Goal: Task Accomplishment & Management: Manage account settings

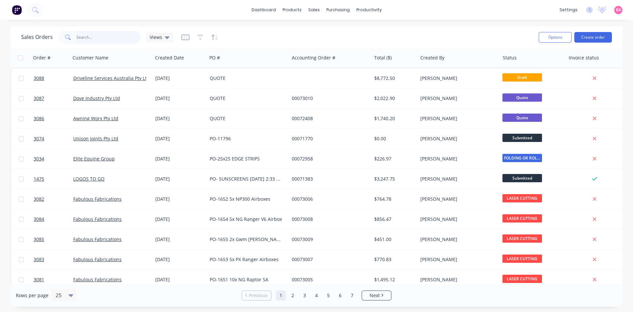
click at [94, 37] on input "text" at bounding box center [109, 37] width 64 height 13
type input "equipment"
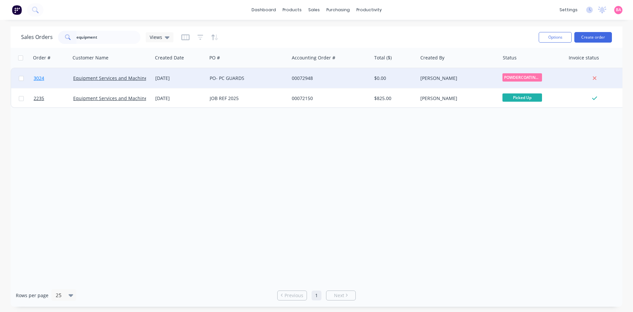
click at [40, 77] on span "3024" at bounding box center [39, 78] width 11 height 7
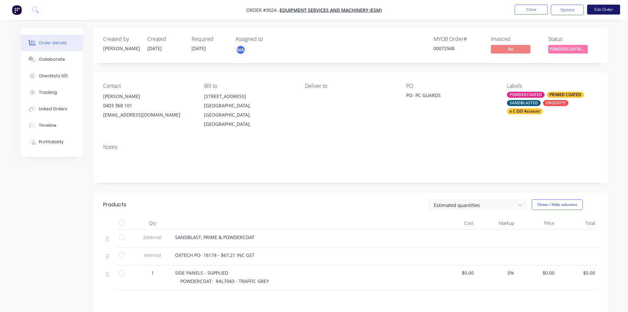
click at [609, 7] on button "Edit Order" at bounding box center [603, 10] width 33 height 10
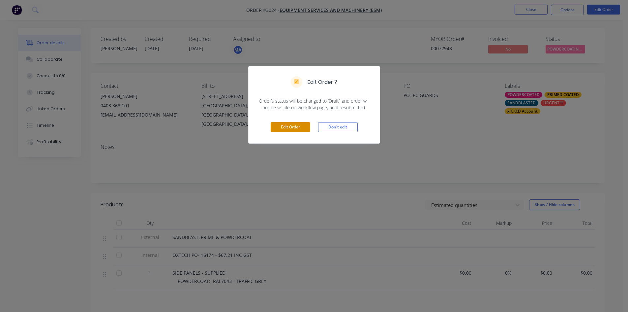
click at [291, 125] on button "Edit Order" at bounding box center [291, 127] width 40 height 10
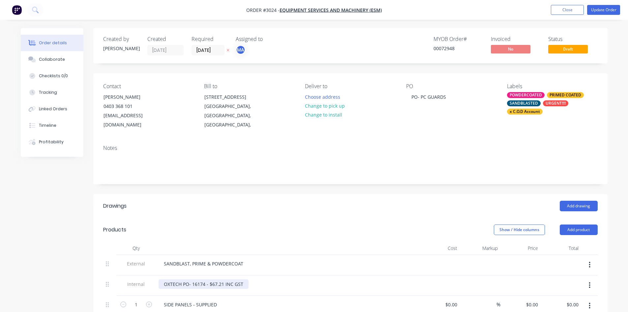
click at [170, 279] on div "OXTECH PO- 16174 - $67.21 INC GST" at bounding box center [204, 284] width 90 height 10
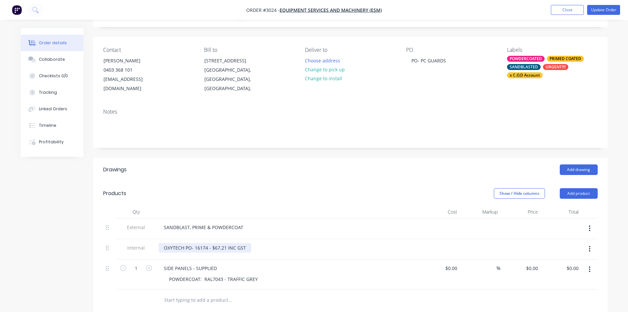
scroll to position [44, 0]
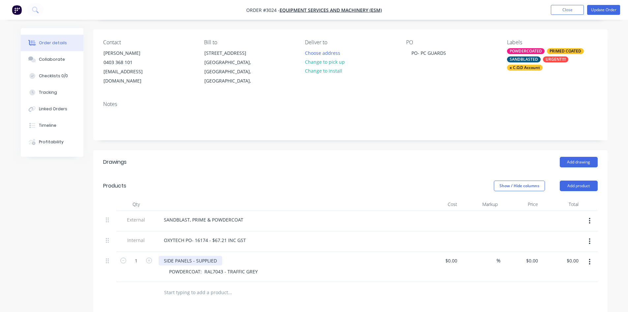
click at [191, 256] on div "SIDE PANELS - SUPPLIED" at bounding box center [191, 261] width 64 height 10
click at [56, 58] on div "Collaborate" at bounding box center [52, 59] width 26 height 6
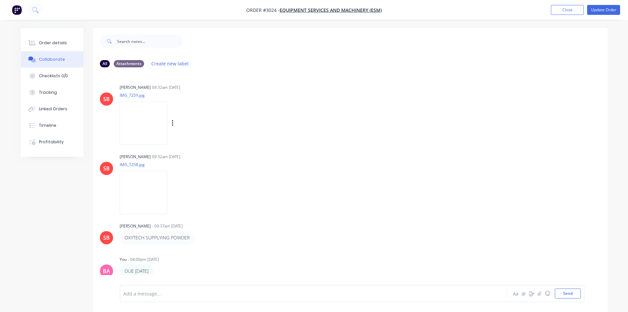
click at [143, 121] on img at bounding box center [143, 122] width 47 height 43
click at [48, 39] on button "Order details" at bounding box center [52, 43] width 63 height 16
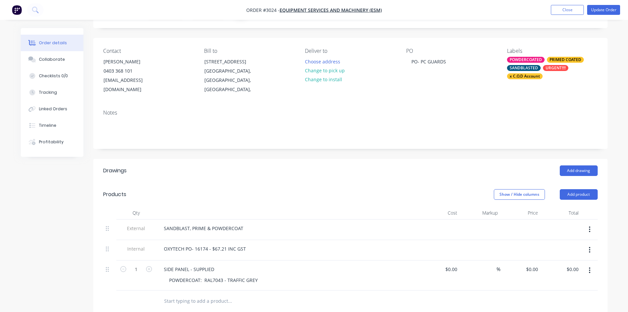
scroll to position [44, 0]
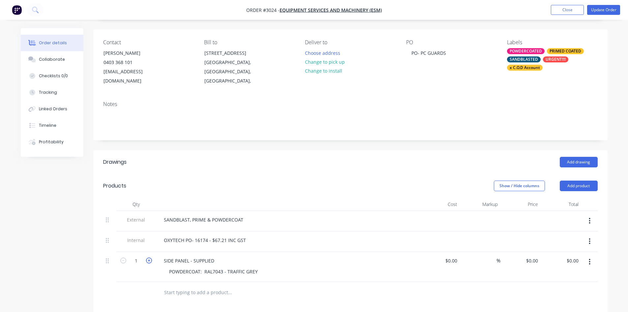
click at [149, 257] on icon "button" at bounding box center [149, 260] width 6 height 6
type input "2"
click at [188, 256] on div "SIDE PANEL - SUPPLIED" at bounding box center [189, 261] width 61 height 10
click at [330, 64] on button "Change to pick up" at bounding box center [324, 61] width 47 height 9
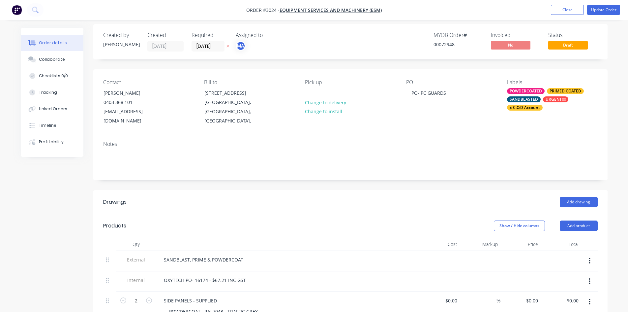
scroll to position [0, 0]
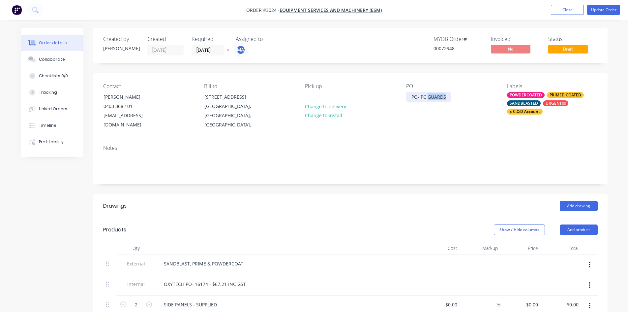
drag, startPoint x: 428, startPoint y: 96, endPoint x: 451, endPoint y: 96, distance: 22.1
click at [451, 96] on div "PO- PC GUARDS" at bounding box center [428, 97] width 45 height 10
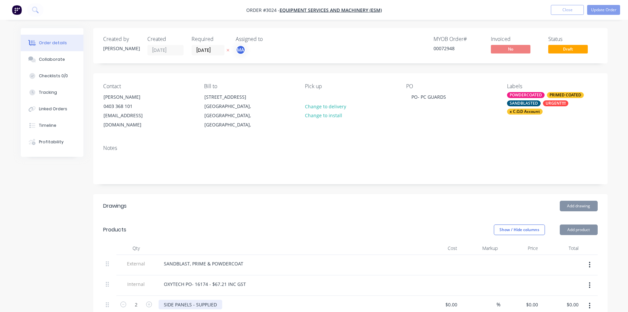
click at [191, 299] on div "SIDE PANELS - SUPPLIED" at bounding box center [191, 304] width 64 height 10
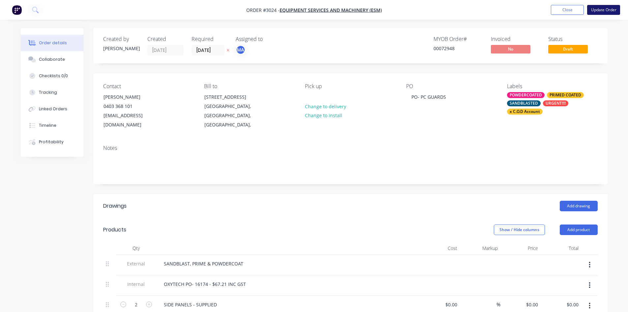
click at [605, 10] on button "Update Order" at bounding box center [603, 10] width 33 height 10
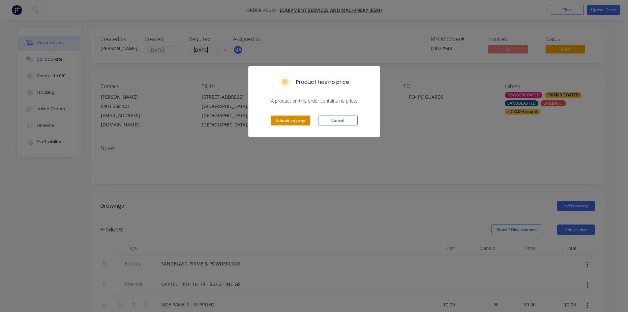
click at [295, 119] on button "Submit anyway" at bounding box center [291, 120] width 40 height 10
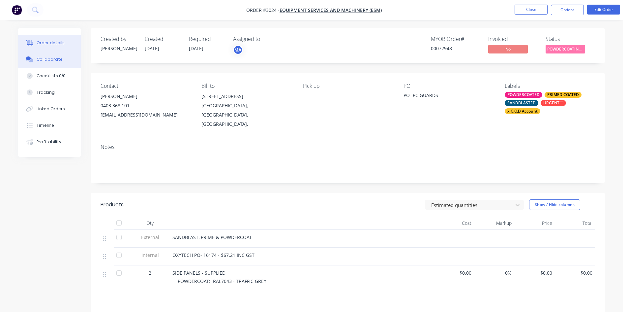
click at [51, 59] on div "Collaborate" at bounding box center [50, 59] width 26 height 6
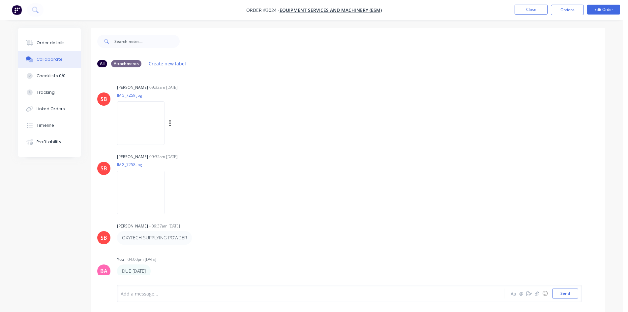
click at [138, 121] on img at bounding box center [140, 122] width 47 height 43
click at [56, 39] on button "Order details" at bounding box center [49, 43] width 63 height 16
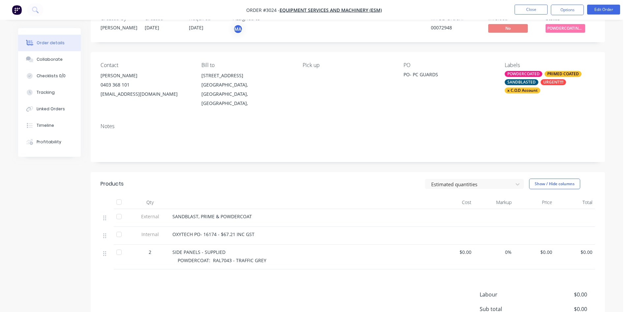
scroll to position [44, 0]
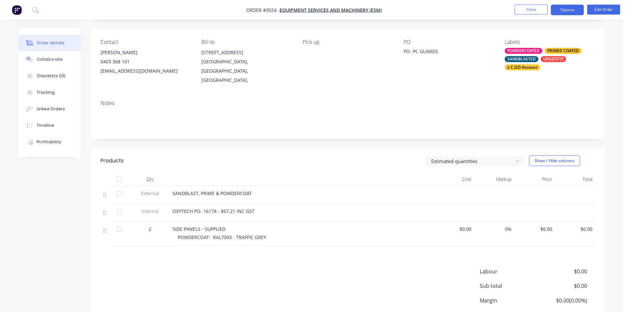
click at [568, 7] on button "Options" at bounding box center [567, 10] width 33 height 11
click at [402, 98] on div "Notes" at bounding box center [348, 117] width 515 height 44
click at [546, 225] on span "$0.00" at bounding box center [534, 228] width 35 height 7
click at [46, 58] on div "Collaborate" at bounding box center [50, 59] width 26 height 6
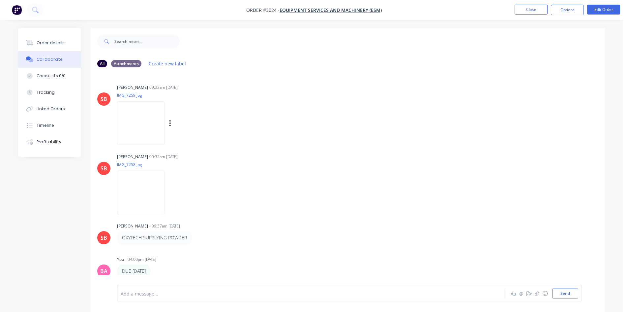
click at [151, 123] on img at bounding box center [140, 122] width 47 height 43
click at [47, 41] on div "Order details" at bounding box center [51, 43] width 28 height 6
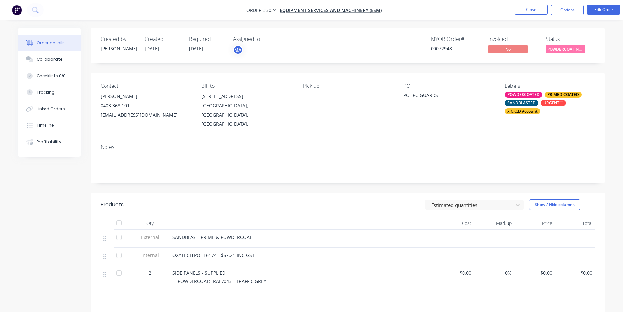
click at [587, 269] on span "$0.00" at bounding box center [575, 272] width 35 height 7
click at [567, 48] on span "POWDERCOATING/S..." at bounding box center [566, 49] width 40 height 8
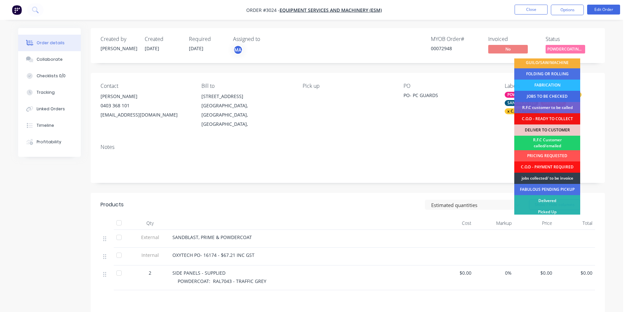
scroll to position [38, 0]
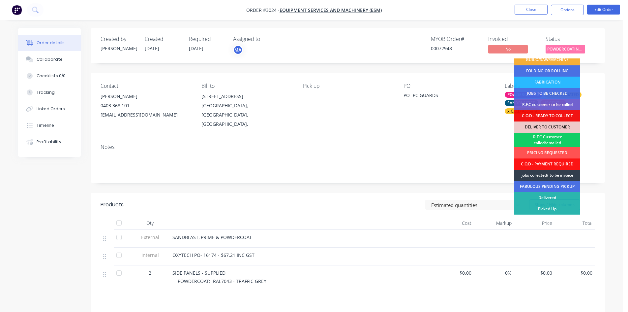
click at [547, 139] on div "R.F.C Customer called/emailed" at bounding box center [548, 140] width 66 height 15
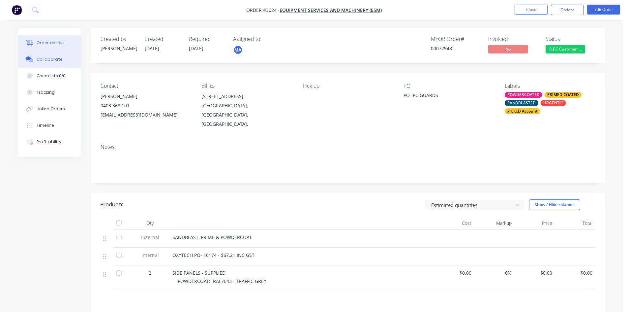
click at [49, 57] on div "Collaborate" at bounding box center [50, 59] width 26 height 6
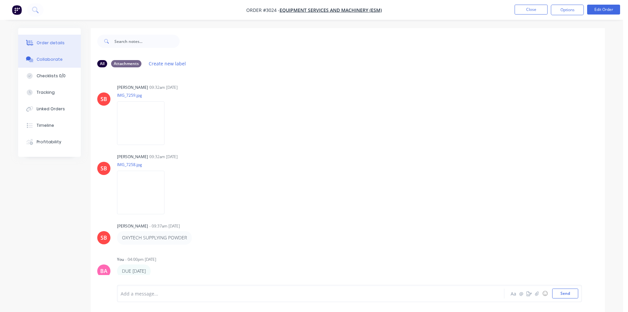
click at [51, 42] on div "Order details" at bounding box center [51, 43] width 28 height 6
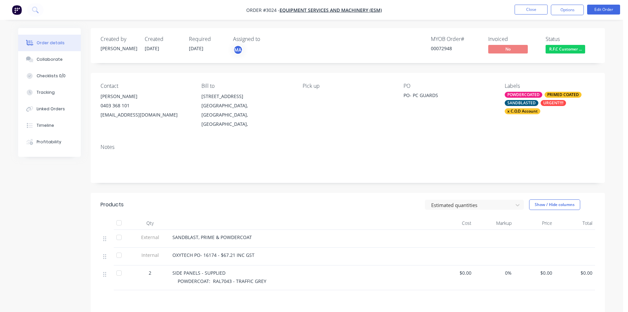
click at [548, 269] on span "$0.00" at bounding box center [534, 272] width 35 height 7
click at [609, 7] on button "Edit Order" at bounding box center [603, 10] width 33 height 10
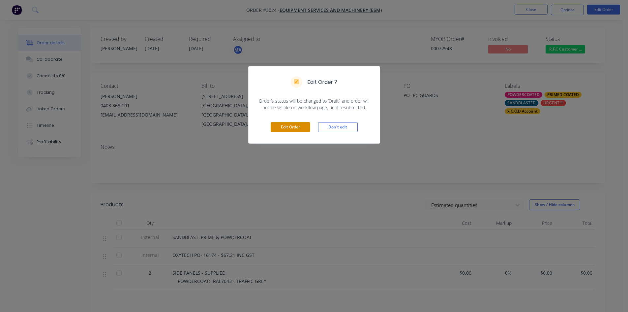
click at [296, 130] on button "Edit Order" at bounding box center [291, 127] width 40 height 10
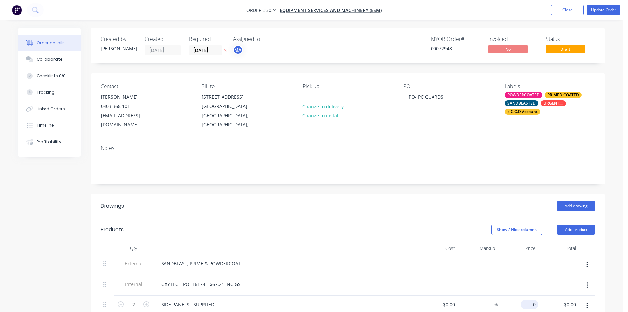
click at [525, 296] on div "0 $0.00" at bounding box center [518, 311] width 41 height 30
type input "$310.00"
type input "$620.00"
click at [612, 10] on button "Update Order" at bounding box center [603, 10] width 33 height 10
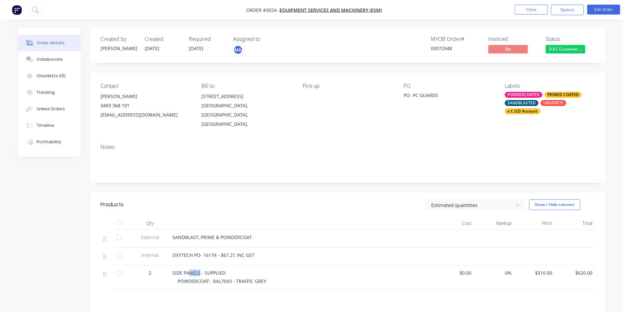
drag, startPoint x: 200, startPoint y: 263, endPoint x: 190, endPoint y: 264, distance: 9.6
click at [190, 269] on span "SIDE PANELS - SUPPLIED" at bounding box center [199, 272] width 53 height 6
click at [604, 7] on button "Edit Order" at bounding box center [603, 10] width 33 height 10
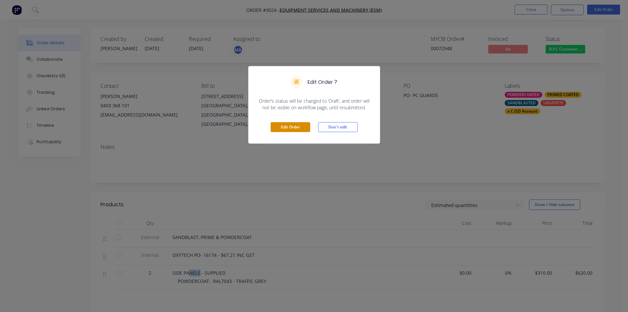
click at [286, 125] on button "Edit Order" at bounding box center [291, 127] width 40 height 10
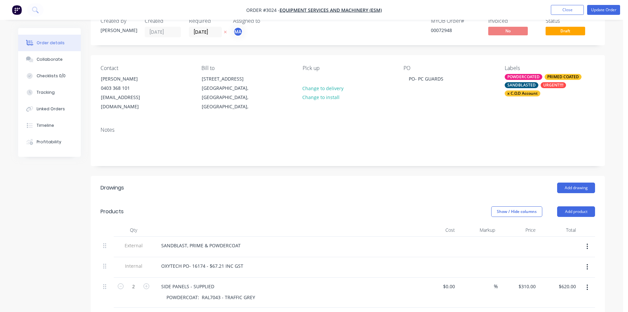
scroll to position [33, 0]
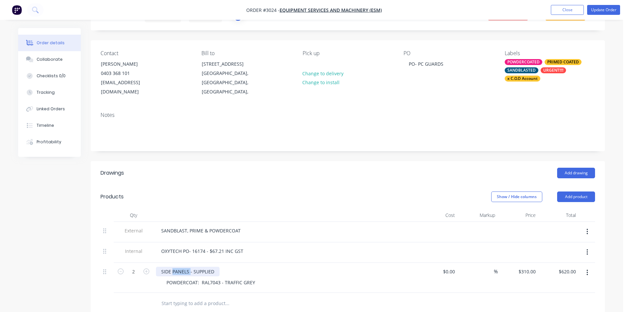
drag, startPoint x: 190, startPoint y: 263, endPoint x: 173, endPoint y: 261, distance: 17.2
click at [173, 267] on div "SIDE PANELS - SUPPLIED" at bounding box center [188, 272] width 64 height 10
click at [599, 7] on button "Update Order" at bounding box center [603, 10] width 33 height 10
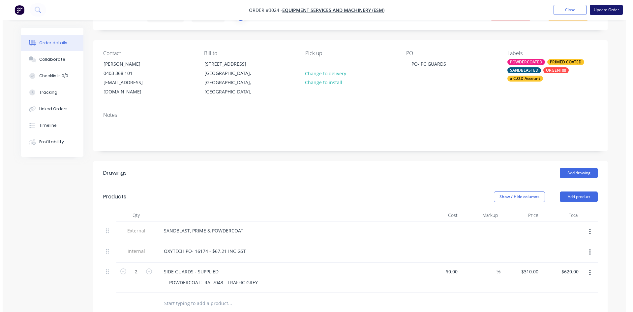
scroll to position [0, 0]
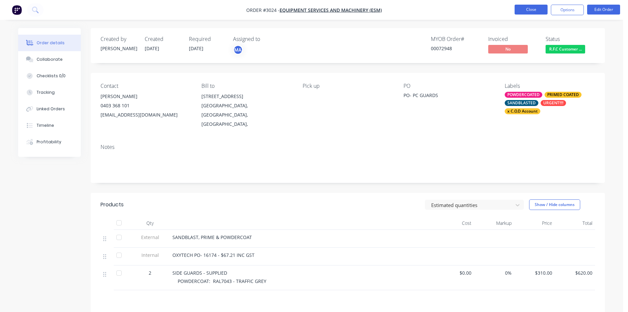
click at [538, 7] on button "Close" at bounding box center [531, 10] width 33 height 10
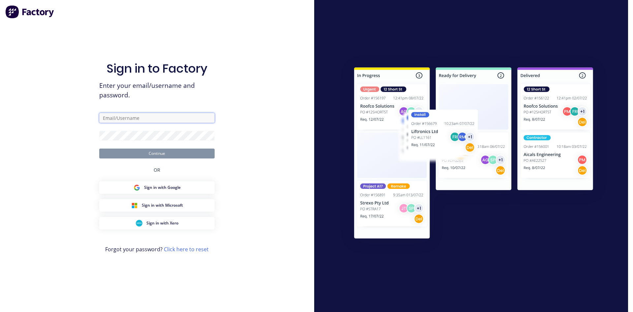
type input "brenda@prontosheetmetal.com.au"
click at [158, 154] on button "Continue" at bounding box center [156, 153] width 115 height 10
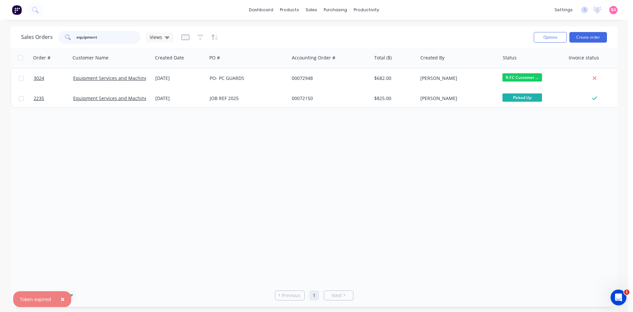
drag, startPoint x: 114, startPoint y: 39, endPoint x: 10, endPoint y: 33, distance: 105.0
click at [11, 34] on div "Sales Orders equipment Views Options Create order" at bounding box center [314, 36] width 607 height 21
type input "BLACK ARTS"
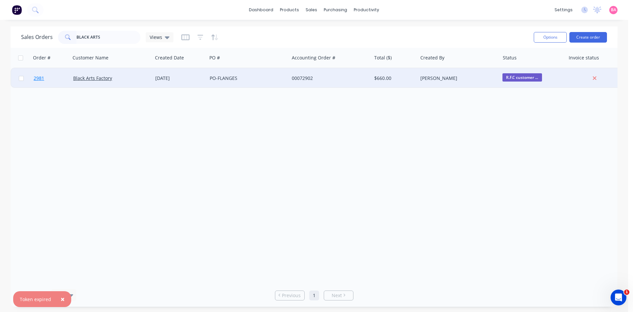
click at [38, 79] on span "2981" at bounding box center [39, 78] width 11 height 7
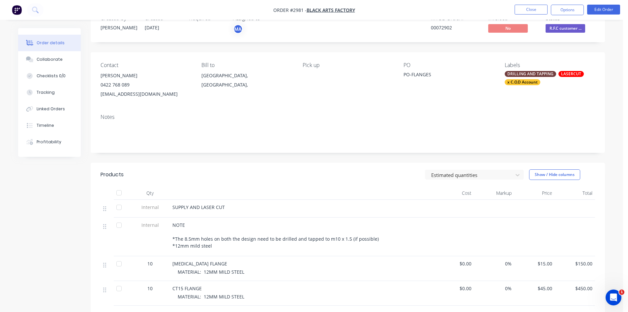
scroll to position [44, 0]
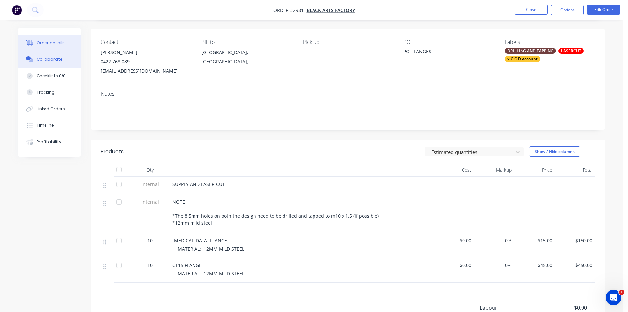
click at [57, 59] on div "Collaborate" at bounding box center [50, 59] width 26 height 6
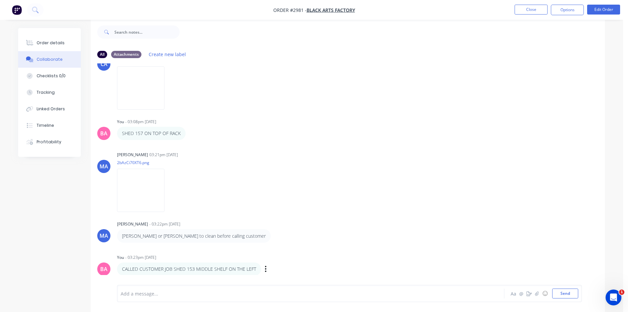
scroll to position [10, 0]
click at [36, 39] on button "Order details" at bounding box center [49, 43] width 63 height 16
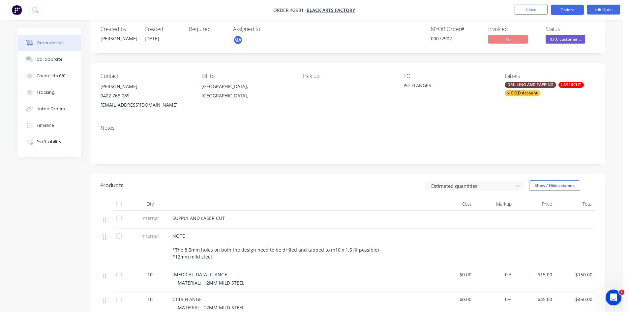
click at [568, 10] on button "Options" at bounding box center [567, 10] width 33 height 11
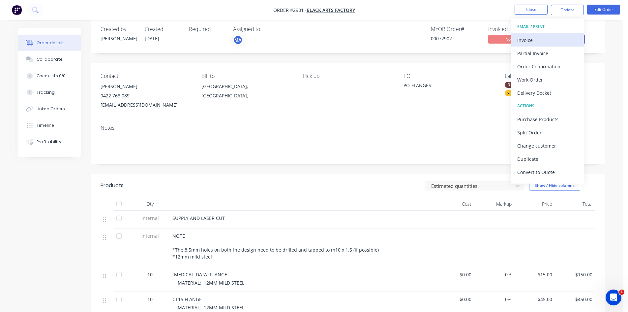
click at [524, 41] on div "Invoice" at bounding box center [548, 40] width 61 height 10
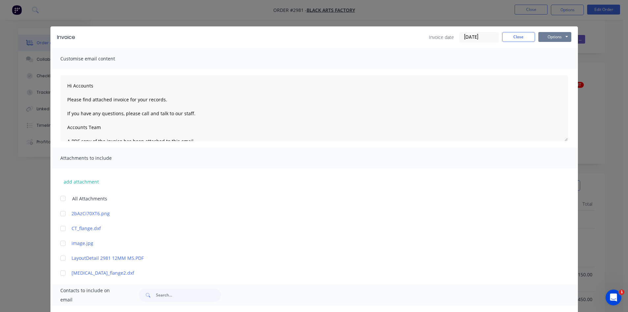
click at [543, 38] on button "Options" at bounding box center [555, 37] width 33 height 10
click at [554, 59] on button "Print" at bounding box center [560, 59] width 42 height 11
click at [558, 35] on button "Options" at bounding box center [555, 37] width 33 height 10
click at [557, 72] on button "Email" at bounding box center [560, 70] width 42 height 11
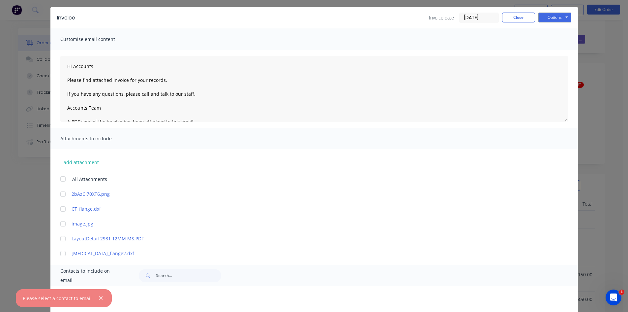
scroll to position [44, 0]
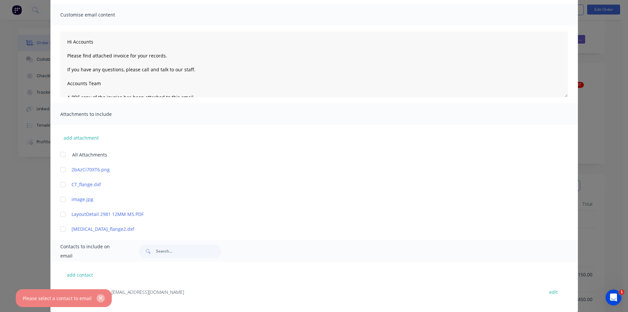
click at [100, 297] on icon "button" at bounding box center [101, 298] width 4 height 4
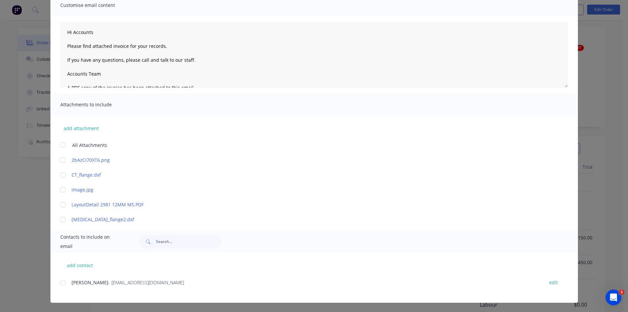
scroll to position [65, 0]
click at [59, 282] on div at bounding box center [62, 282] width 13 height 13
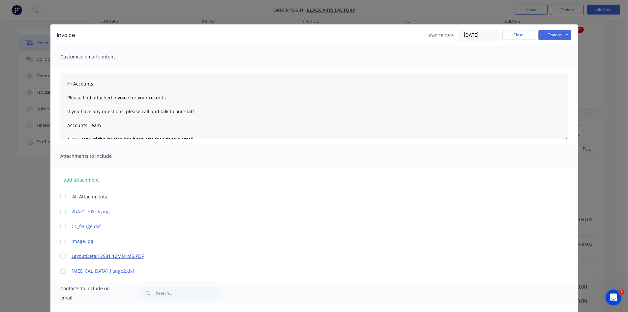
scroll to position [0, 0]
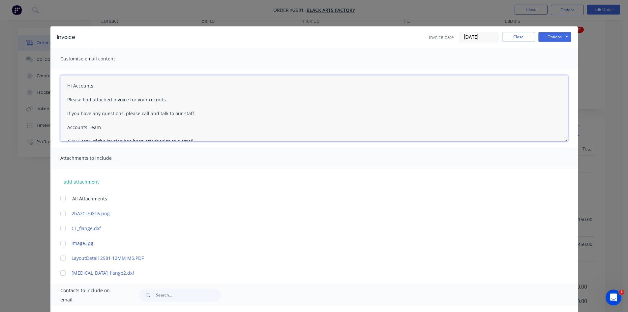
click at [92, 84] on textarea "Hi Accounts Please find attached invoice for your records. If you have any ques…" at bounding box center [314, 108] width 508 height 66
click at [170, 100] on textarea "Hi Accounts Please find attached invoice for your records. If you have any ques…" at bounding box center [314, 108] width 508 height 66
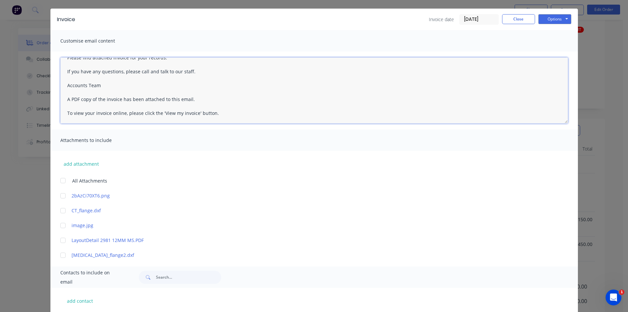
scroll to position [22, 0]
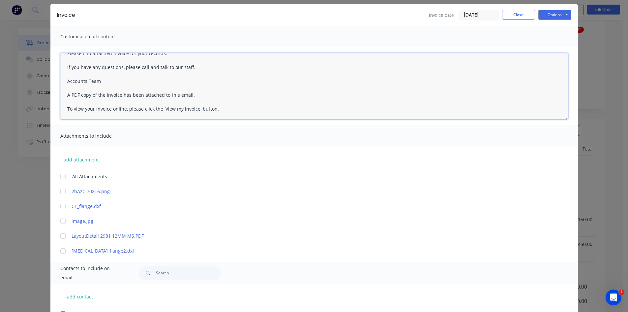
drag, startPoint x: 215, startPoint y: 109, endPoint x: 112, endPoint y: 72, distance: 109.6
click at [100, 71] on textarea "Hi Accounts Please find attached invoice for your records. If you have any ques…" at bounding box center [314, 86] width 508 height 66
click at [118, 84] on textarea "Hi Accounts Please find attached invoice for your records. If you have any ques…" at bounding box center [314, 86] width 508 height 66
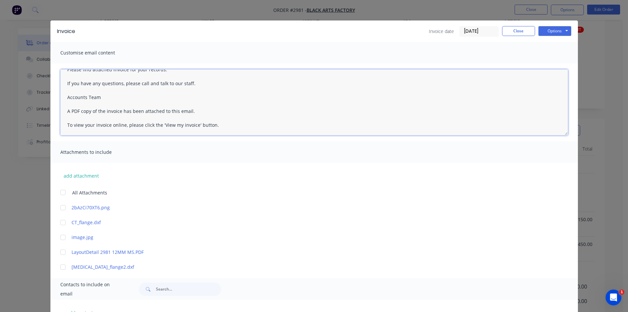
scroll to position [0, 0]
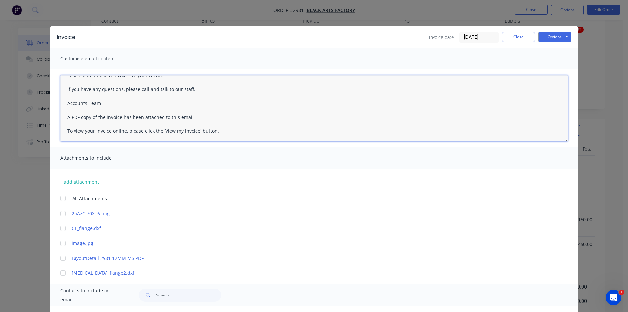
click at [120, 100] on textarea "Hi Accounts Please find attached invoice for your records. If you have any ques…" at bounding box center [314, 108] width 508 height 66
click at [193, 86] on textarea "Hi Accounts Please find attached invoice for your records. If you have any ques…" at bounding box center [314, 108] width 508 height 66
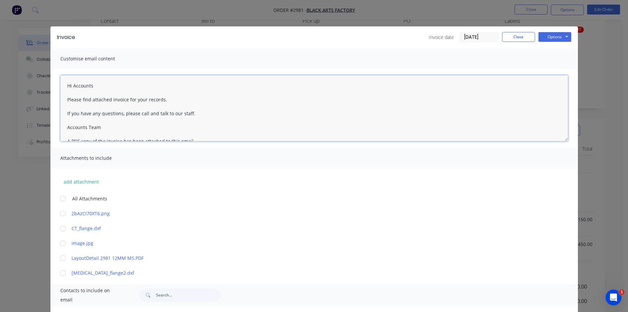
drag, startPoint x: 194, startPoint y: 113, endPoint x: 50, endPoint y: 95, distance: 144.6
click at [62, 99] on textarea "Hi Accounts Please find attached invoice for your records. If you have any ques…" at bounding box center [314, 108] width 508 height 66
drag, startPoint x: 99, startPoint y: 127, endPoint x: 67, endPoint y: 112, distance: 35.4
click at [67, 112] on textarea "Hi Accounts Your order is ready for collection. Accounts Team A PDF copy of the…" at bounding box center [314, 108] width 508 height 66
type textarea "Hi Accounts Your order is ready for collection. Attached please find Invoice. A…"
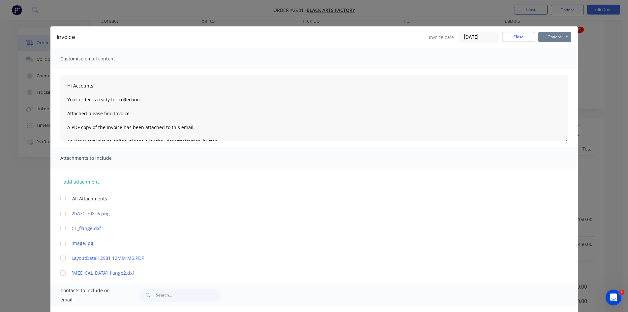
click at [562, 34] on button "Options" at bounding box center [555, 37] width 33 height 10
click at [551, 69] on button "Email" at bounding box center [560, 70] width 42 height 11
click at [521, 36] on button "Close" at bounding box center [518, 37] width 33 height 10
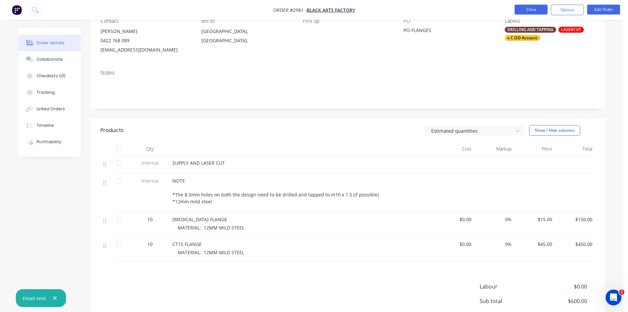
click at [530, 8] on button "Close" at bounding box center [531, 10] width 33 height 10
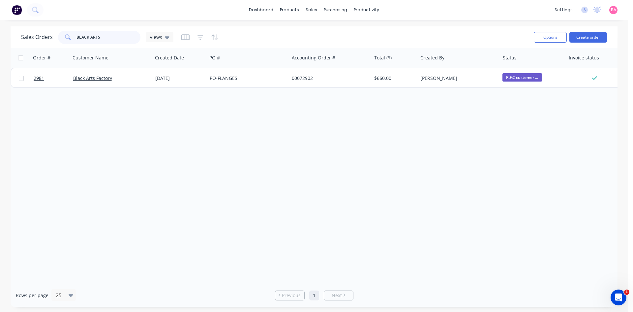
drag, startPoint x: 105, startPoint y: 35, endPoint x: 64, endPoint y: 33, distance: 41.6
click at [64, 33] on div "BLACK ARTS" at bounding box center [99, 37] width 82 height 13
type input "equipment services"
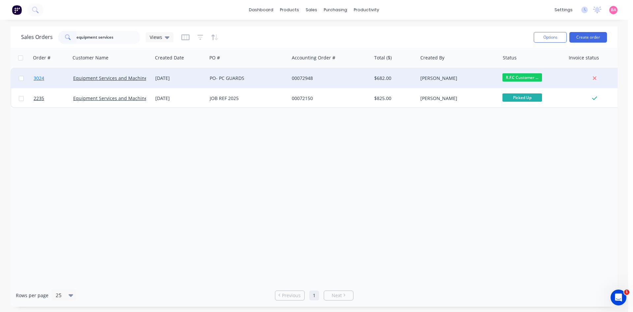
click at [40, 78] on span "3024" at bounding box center [39, 78] width 11 height 7
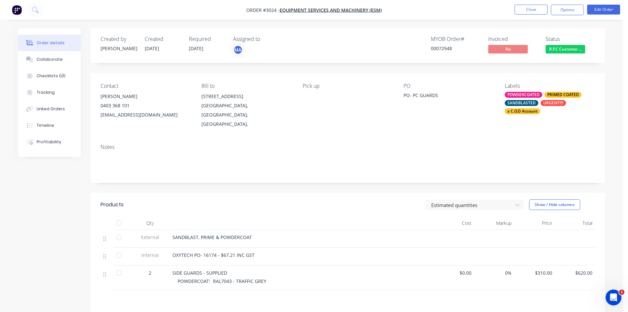
drag, startPoint x: 48, startPoint y: 58, endPoint x: 13, endPoint y: 69, distance: 36.9
click at [48, 58] on div "Collaborate" at bounding box center [50, 59] width 26 height 6
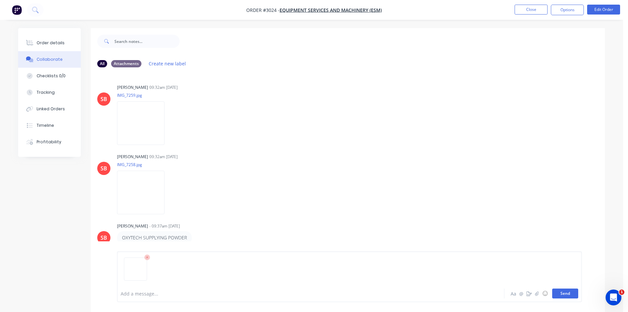
click at [562, 294] on button "Send" at bounding box center [565, 293] width 26 height 10
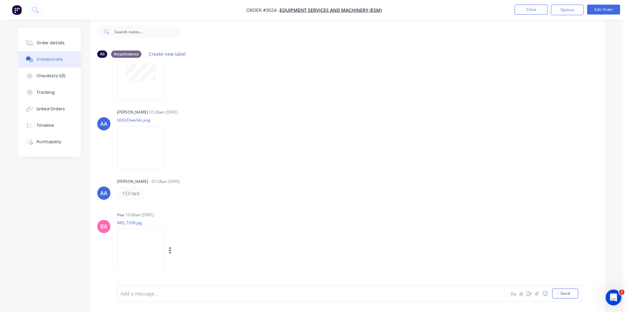
scroll to position [10, 0]
click at [130, 292] on div at bounding box center [292, 293] width 343 height 7
click at [558, 292] on button "Send" at bounding box center [565, 293] width 26 height 10
click at [46, 41] on div "Order details" at bounding box center [51, 43] width 28 height 6
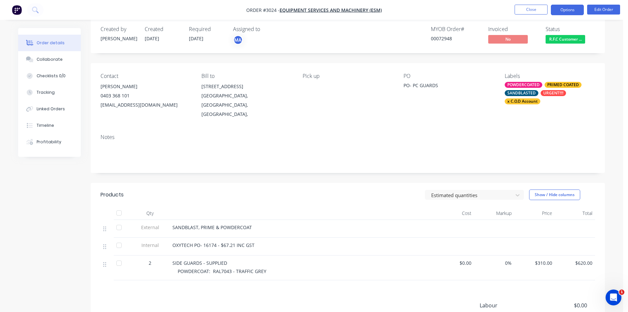
click at [568, 10] on button "Options" at bounding box center [567, 10] width 33 height 11
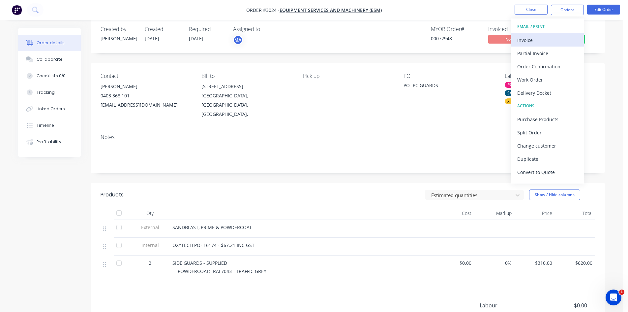
click at [524, 38] on div "Invoice" at bounding box center [548, 40] width 61 height 10
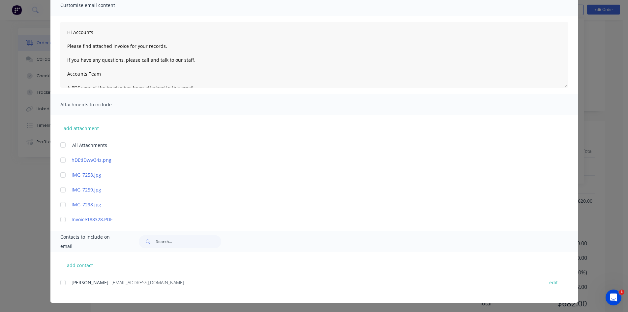
scroll to position [76, 0]
click at [59, 281] on div at bounding box center [62, 282] width 13 height 13
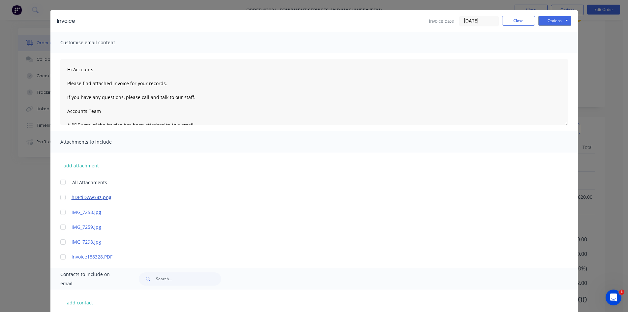
scroll to position [0, 0]
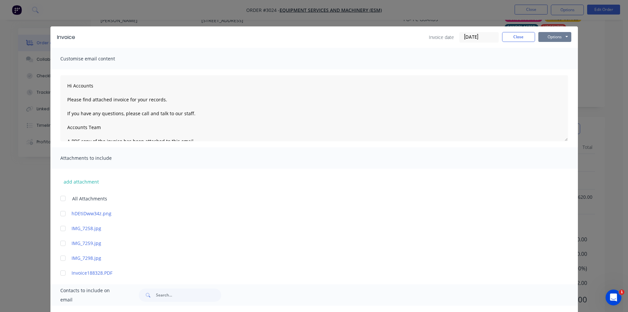
click at [558, 38] on button "Options" at bounding box center [555, 37] width 33 height 10
click at [557, 69] on button "Email" at bounding box center [560, 70] width 42 height 11
click at [522, 34] on button "Close" at bounding box center [518, 37] width 33 height 10
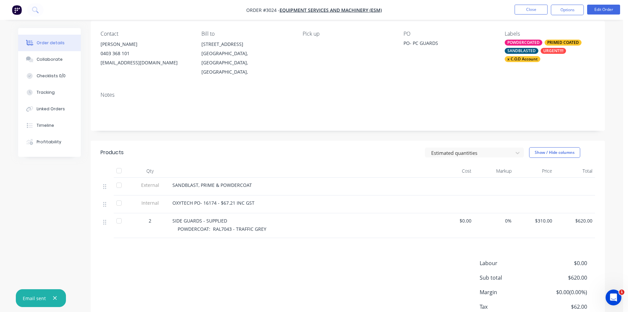
scroll to position [43, 0]
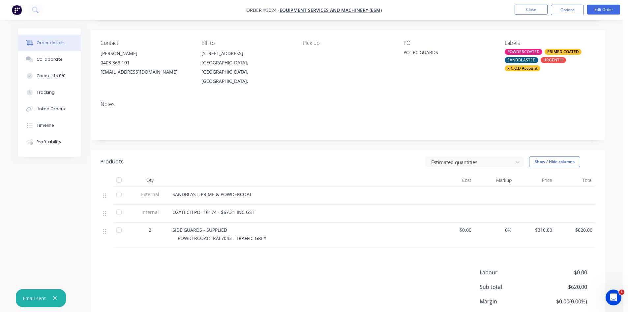
click at [522, 58] on div "SANDBLASTED" at bounding box center [522, 60] width 34 height 6
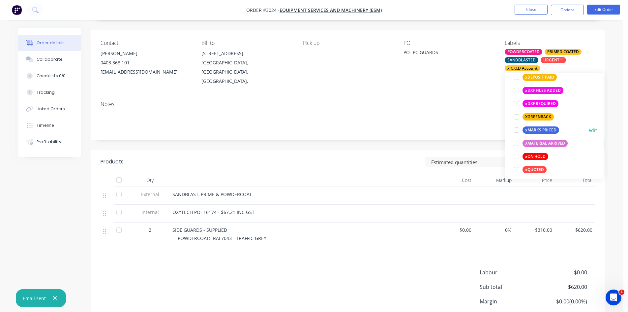
click at [517, 130] on div at bounding box center [516, 129] width 13 height 13
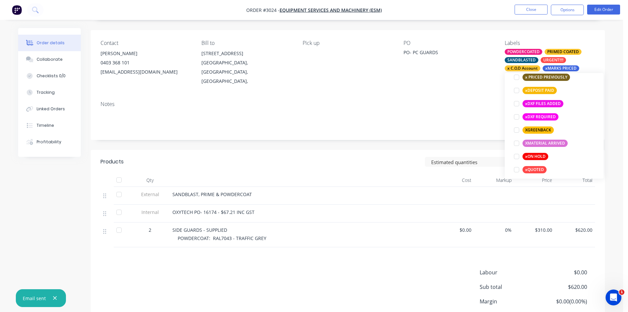
scroll to position [62, 0]
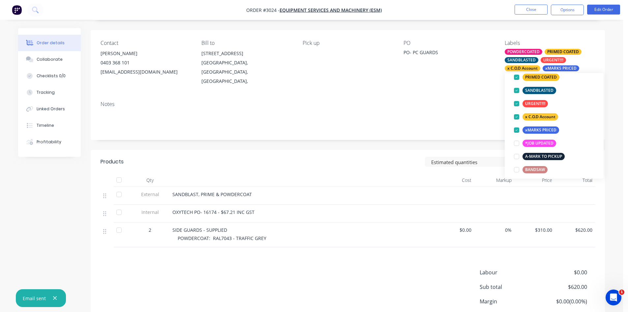
click at [476, 101] on div "Notes" at bounding box center [348, 104] width 495 height 6
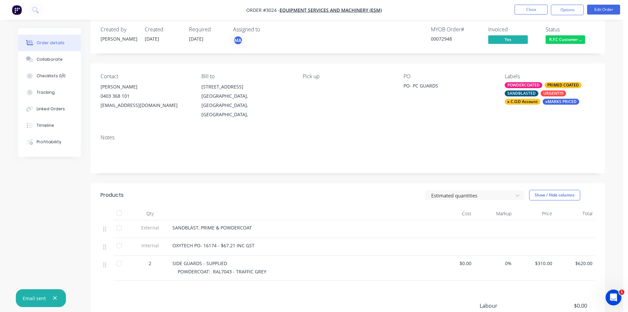
scroll to position [0, 0]
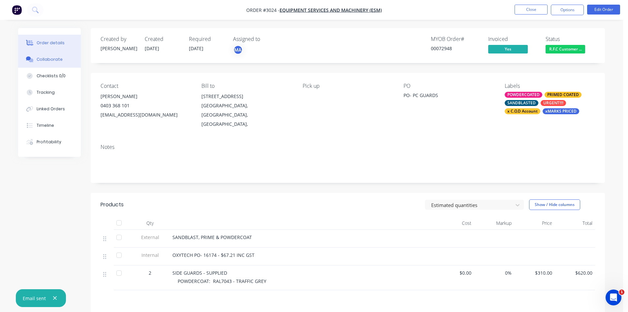
click at [52, 59] on div "Collaborate" at bounding box center [50, 59] width 26 height 6
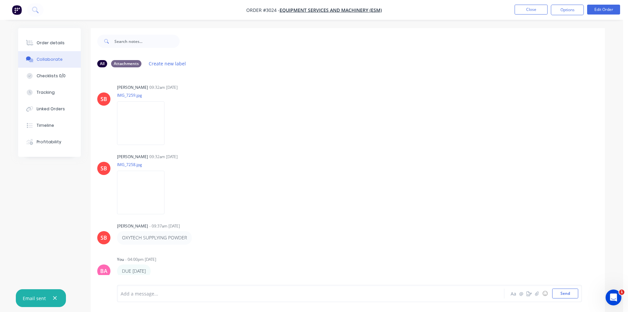
click at [193, 295] on div at bounding box center [292, 293] width 343 height 7
click at [568, 294] on button "Send" at bounding box center [565, 293] width 26 height 10
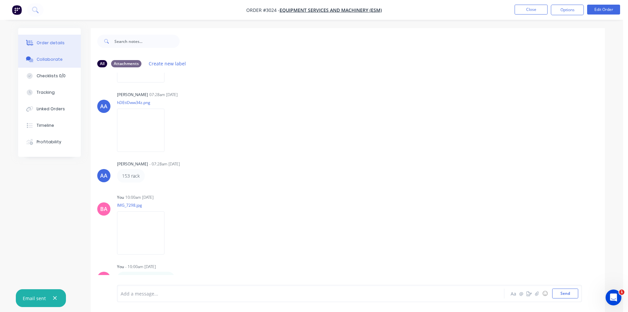
click at [49, 41] on div "Order details" at bounding box center [51, 43] width 28 height 6
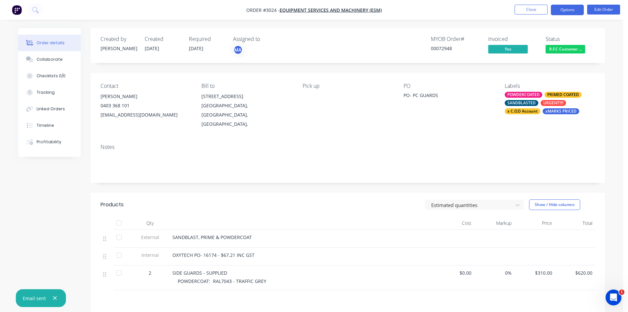
click at [568, 9] on button "Options" at bounding box center [567, 10] width 33 height 11
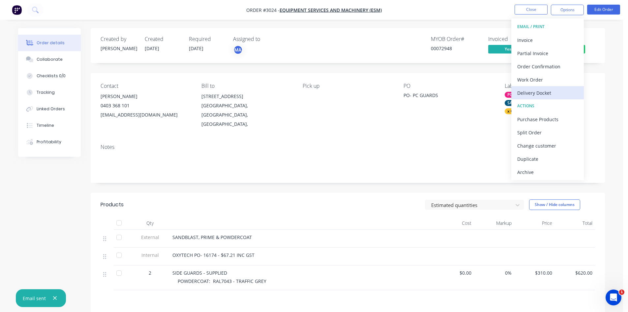
click at [541, 94] on div "Delivery Docket" at bounding box center [548, 93] width 61 height 10
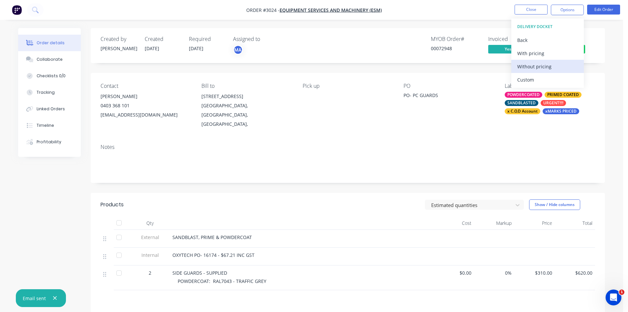
click at [537, 65] on div "Without pricing" at bounding box center [548, 67] width 61 height 10
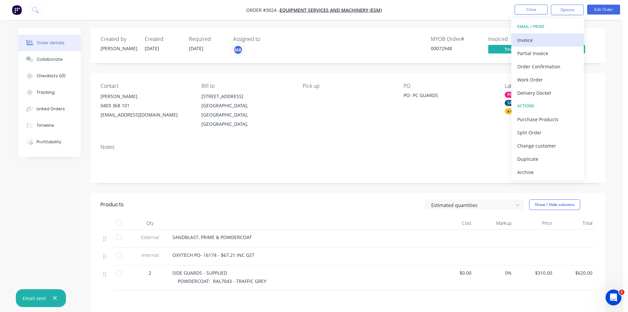
click at [520, 40] on div "Invoice" at bounding box center [548, 40] width 61 height 10
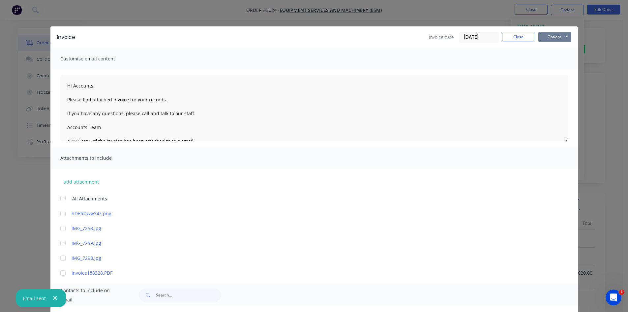
click at [550, 38] on button "Options" at bounding box center [555, 37] width 33 height 10
click at [555, 60] on button "Print" at bounding box center [560, 59] width 42 height 11
click at [521, 38] on button "Close" at bounding box center [518, 37] width 33 height 10
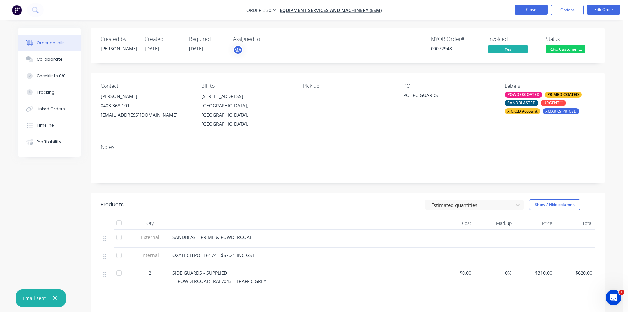
click at [533, 9] on button "Close" at bounding box center [531, 10] width 33 height 10
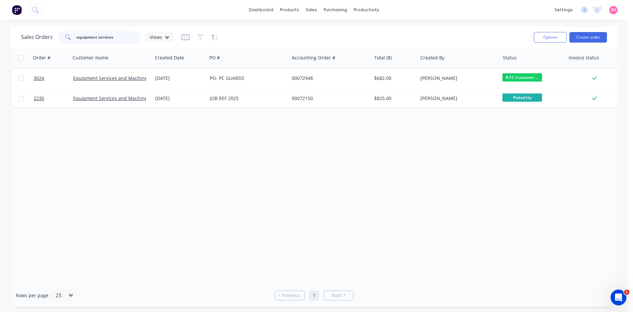
drag, startPoint x: 115, startPoint y: 35, endPoint x: 60, endPoint y: 35, distance: 55.1
click at [60, 35] on div "equipment services" at bounding box center [99, 37] width 82 height 13
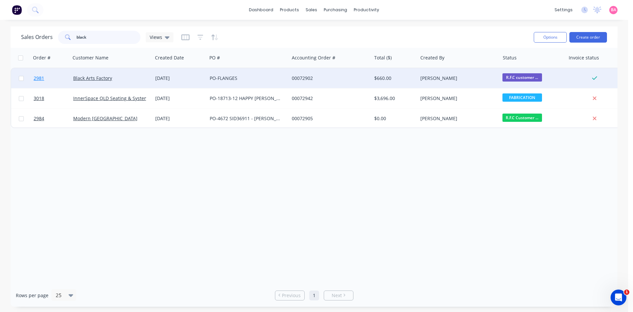
type input "black"
click at [36, 79] on span "2981" at bounding box center [39, 78] width 11 height 7
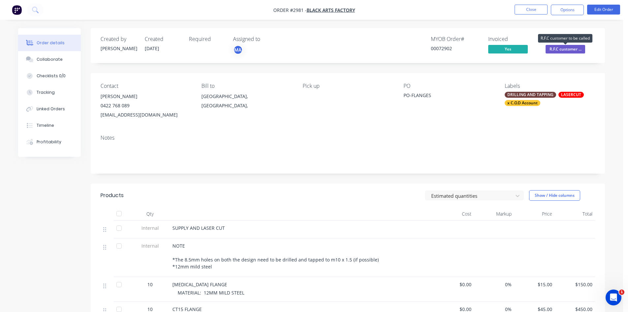
click at [568, 49] on span "R.F.C customer ..." at bounding box center [566, 49] width 40 height 8
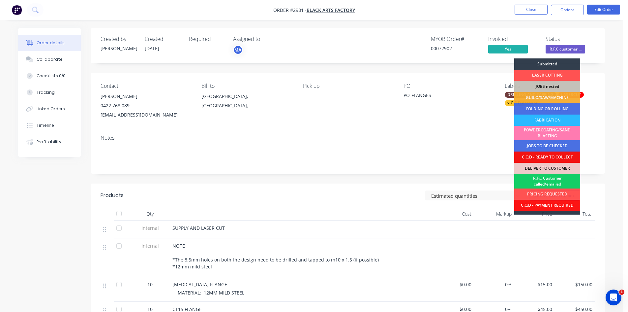
click at [553, 182] on div "R.F.C Customer called/emailed" at bounding box center [548, 181] width 66 height 15
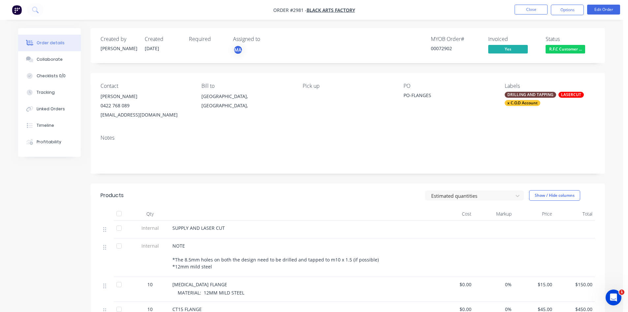
click at [520, 103] on div "x C.O.D Account" at bounding box center [523, 103] width 36 height 6
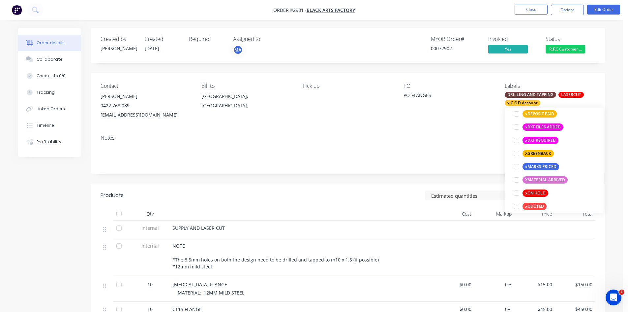
scroll to position [550, 0]
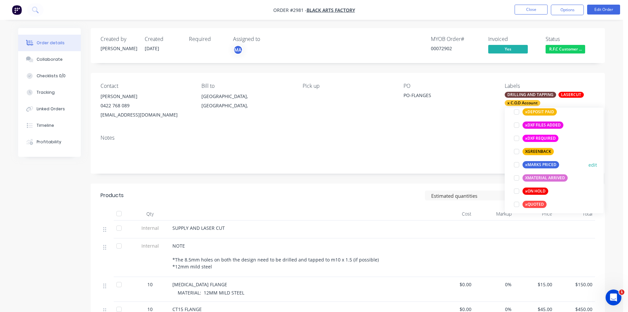
click at [517, 163] on div at bounding box center [516, 164] width 13 height 13
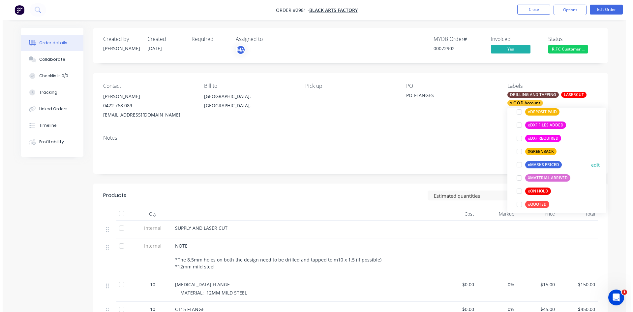
scroll to position [35, 0]
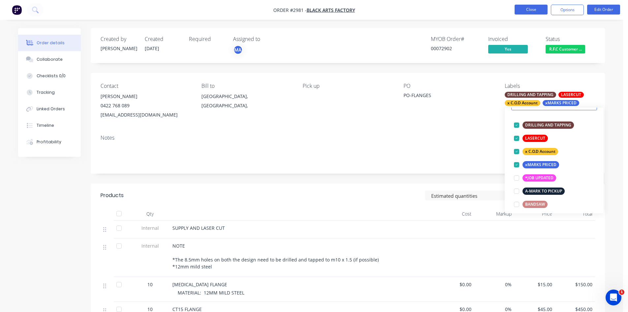
click at [532, 9] on button "Close" at bounding box center [531, 10] width 33 height 10
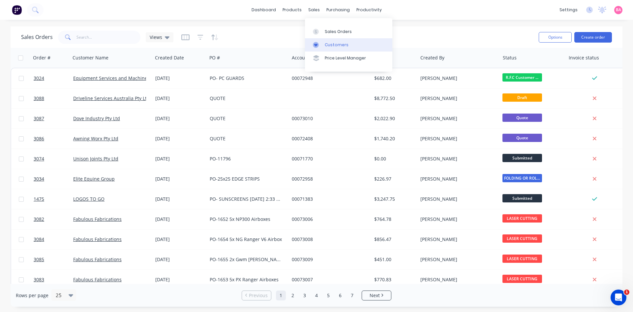
click at [332, 44] on div "Customers" at bounding box center [337, 45] width 24 height 6
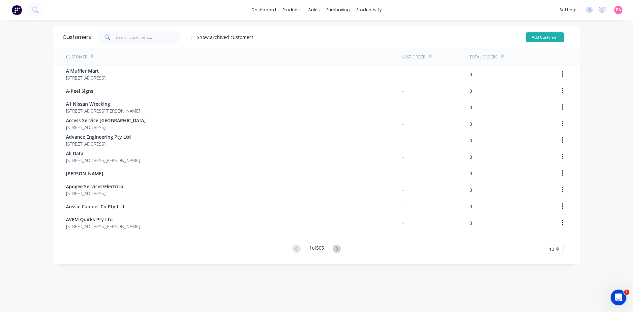
click at [542, 38] on button "Add Customer" at bounding box center [545, 37] width 38 height 10
select select "AU"
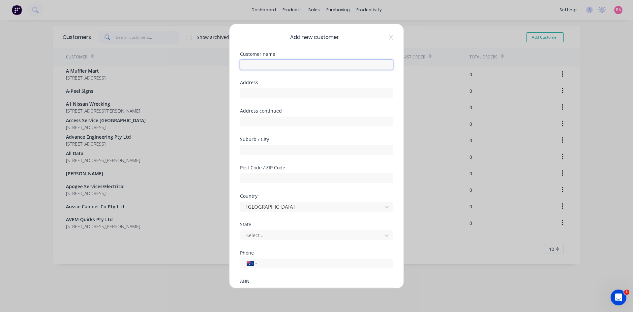
click at [270, 62] on input "text" at bounding box center [316, 65] width 153 height 10
click at [301, 64] on input "Quality Factory Pty Ltd (Breadtop Brisbane)" at bounding box center [316, 65] width 153 height 10
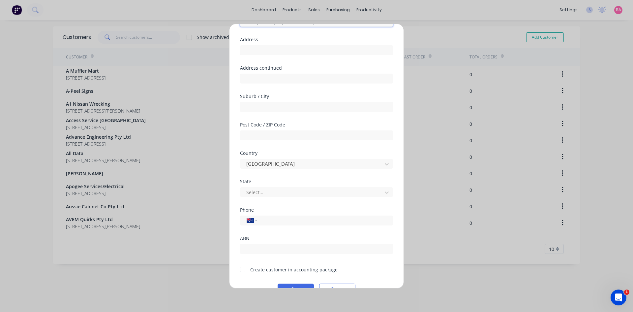
scroll to position [44, 0]
type input "Quality Factory Pty Ltd (Breadtop Brisbane)"
click at [274, 220] on input "tel" at bounding box center [324, 219] width 124 height 8
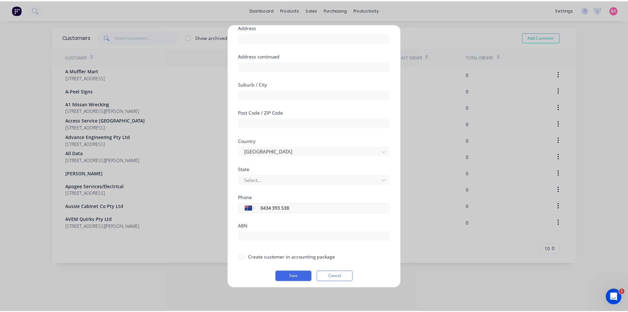
scroll to position [58, 0]
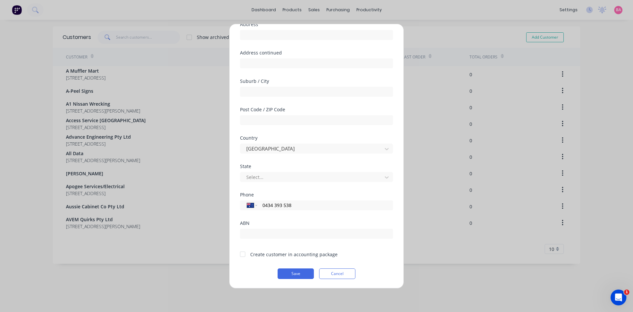
type input "0434 393 538"
click at [243, 254] on div at bounding box center [242, 253] width 13 height 13
click at [292, 272] on button "Save" at bounding box center [296, 273] width 36 height 11
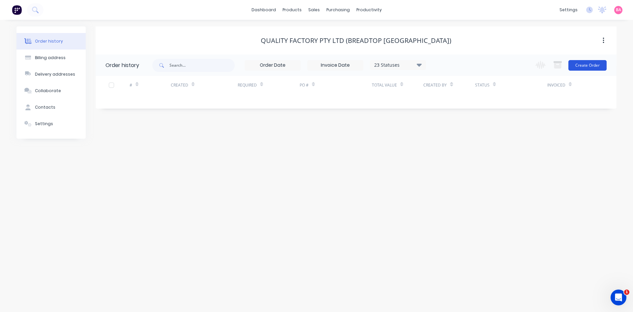
click at [595, 63] on button "Create Order" at bounding box center [588, 65] width 38 height 11
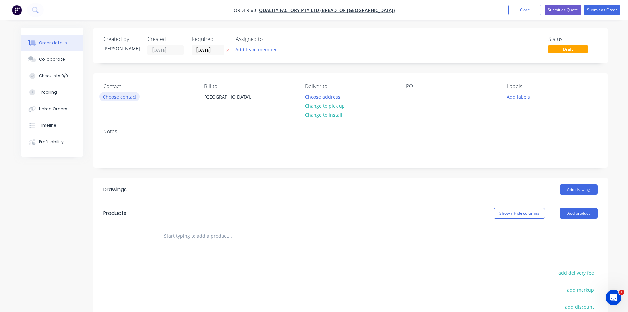
click at [110, 93] on button "Choose contact" at bounding box center [119, 96] width 41 height 9
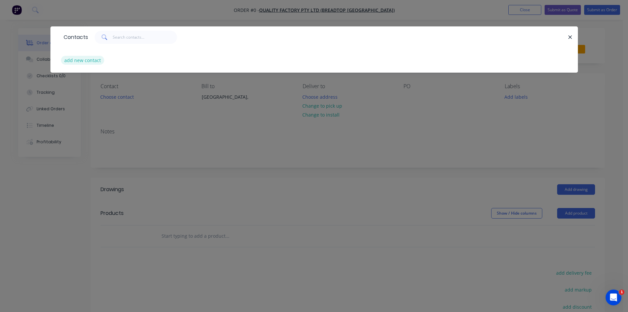
click at [91, 61] on button "add new contact" at bounding box center [83, 60] width 44 height 9
select select "AU"
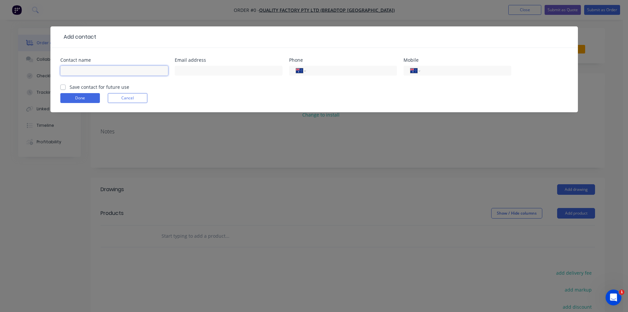
click at [115, 70] on input "text" at bounding box center [114, 71] width 108 height 10
type input "Zenia"
click at [206, 70] on input "text" at bounding box center [229, 71] width 108 height 10
type input "brisbane@breadtop.com.au"
click at [461, 74] on input "tel" at bounding box center [464, 71] width 79 height 8
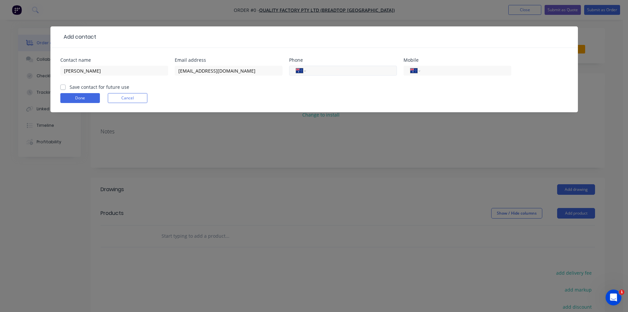
click at [366, 71] on input "tel" at bounding box center [350, 71] width 79 height 8
type input "(07) 3272 9988"
click at [434, 71] on input "tel" at bounding box center [464, 71] width 79 height 8
type input "0434 393 538"
click at [70, 86] on label "Save contact for future use" at bounding box center [100, 86] width 60 height 7
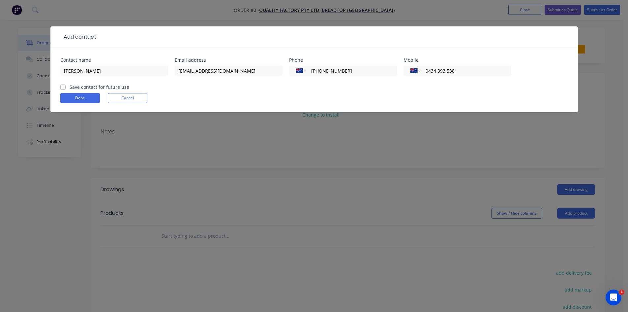
click at [64, 86] on input "Save contact for future use" at bounding box center [62, 86] width 5 height 6
checkbox input "true"
click at [80, 97] on button "Done" at bounding box center [80, 98] width 40 height 10
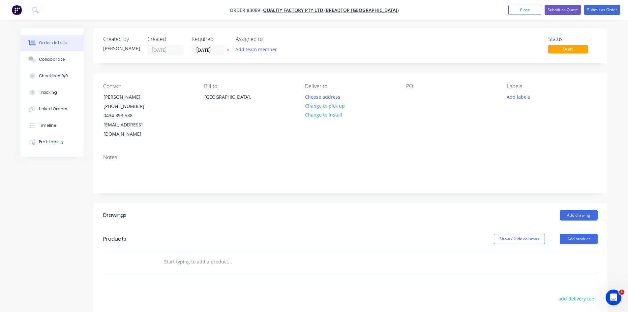
click at [230, 48] on button "button" at bounding box center [228, 51] width 7 height 8
click at [220, 49] on input at bounding box center [210, 50] width 36 height 10
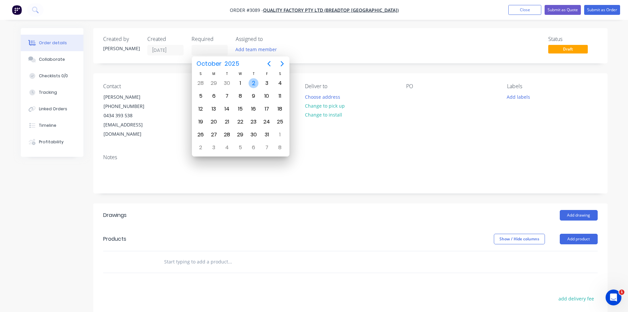
click at [255, 83] on div "2" at bounding box center [254, 83] width 10 height 10
type input "[DATE]"
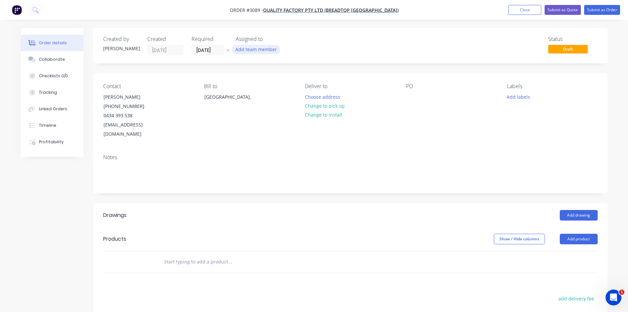
click at [262, 51] on button "Add team member" at bounding box center [256, 49] width 48 height 9
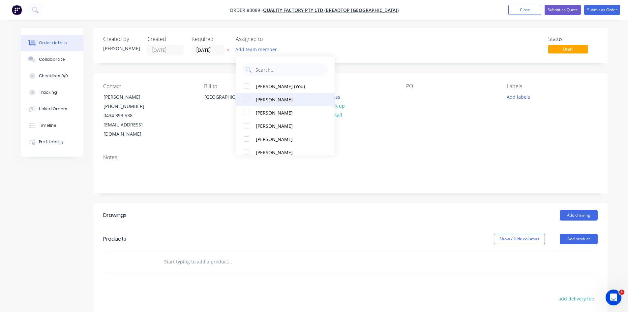
click at [248, 99] on div at bounding box center [246, 99] width 13 height 13
click at [247, 89] on div at bounding box center [246, 88] width 13 height 13
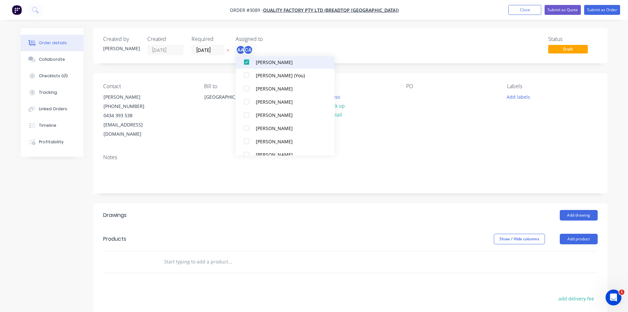
scroll to position [11, 0]
click at [341, 46] on div "Status Draft" at bounding box center [450, 45] width 296 height 19
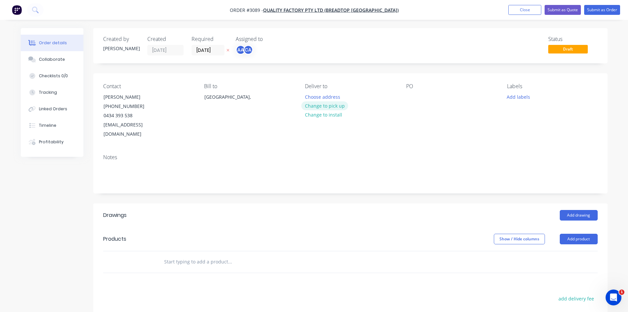
click at [326, 103] on button "Change to pick up" at bounding box center [324, 105] width 47 height 9
click at [407, 96] on div at bounding box center [411, 97] width 11 height 10
click at [520, 94] on button "Add labels" at bounding box center [519, 96] width 30 height 9
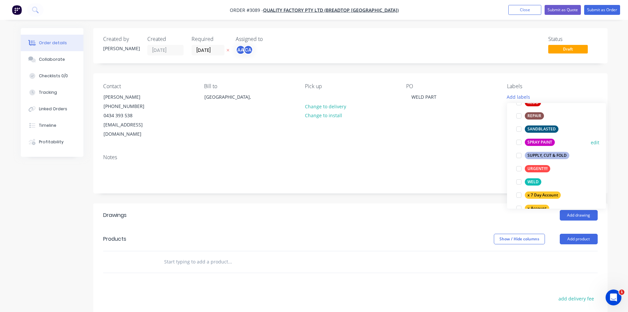
scroll to position [363, 0]
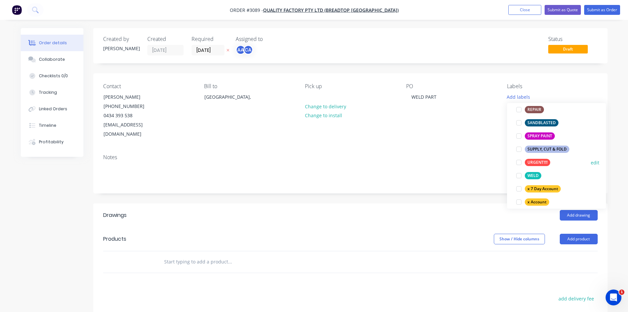
click at [519, 163] on div at bounding box center [519, 162] width 13 height 13
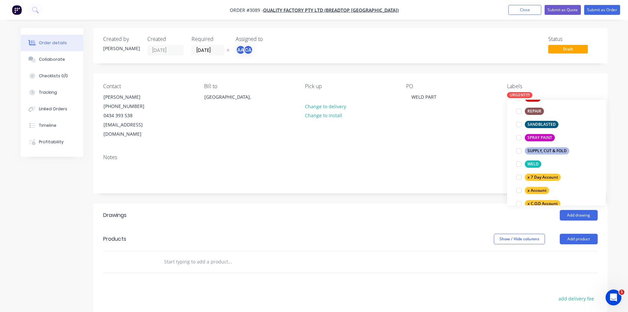
scroll to position [385, 0]
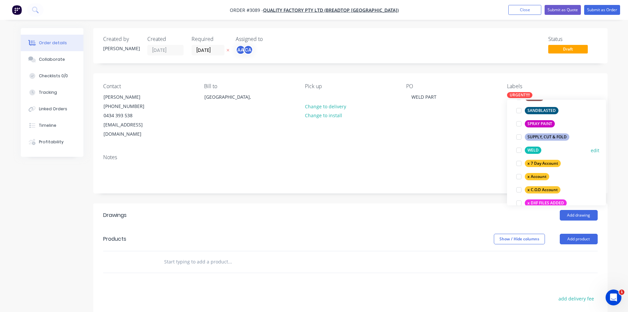
click at [520, 151] on div at bounding box center [519, 149] width 13 height 13
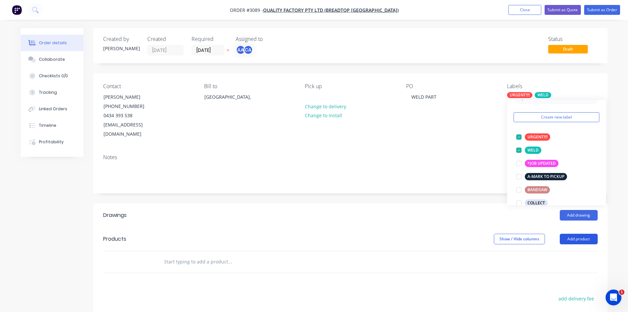
click at [581, 234] on button "Add product" at bounding box center [579, 239] width 38 height 11
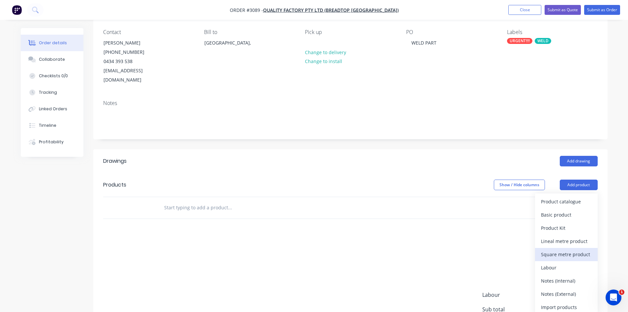
scroll to position [55, 0]
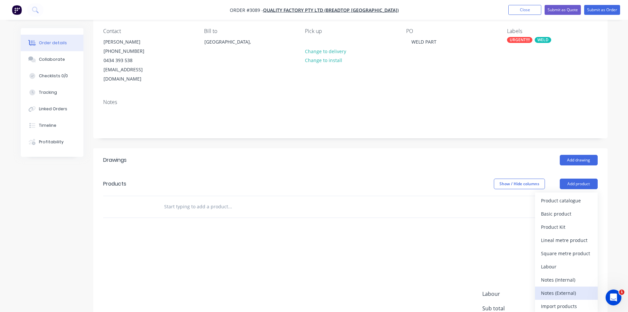
click at [566, 288] on div "Notes (External)" at bounding box center [566, 293] width 51 height 10
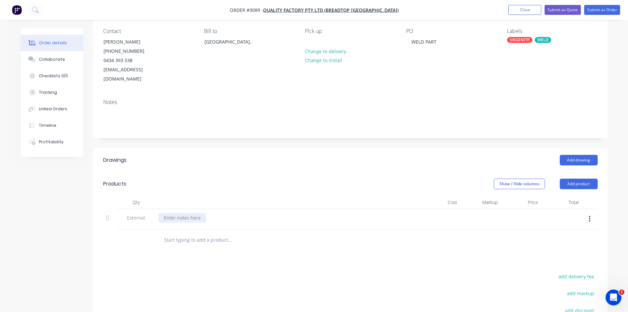
click at [185, 213] on div at bounding box center [182, 218] width 47 height 10
click at [184, 233] on input "text" at bounding box center [230, 239] width 132 height 13
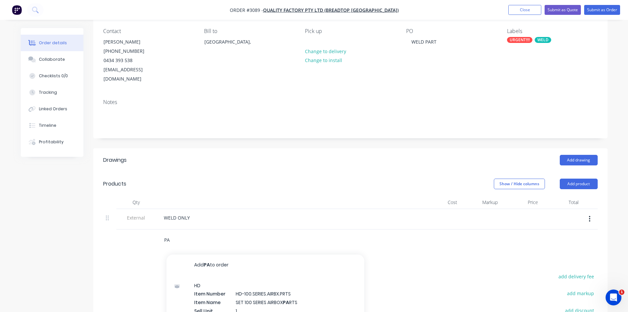
type input "P"
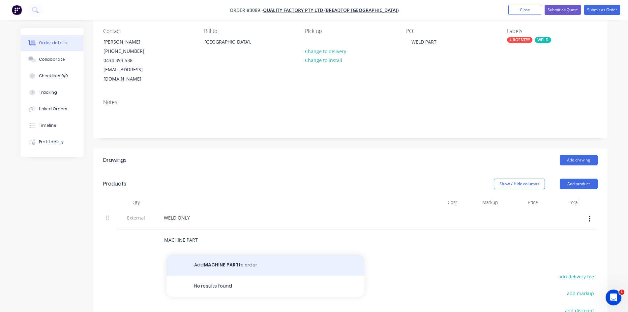
type input "MACHINE PART"
click at [215, 255] on button "Add MACHINE PART to order" at bounding box center [266, 264] width 198 height 21
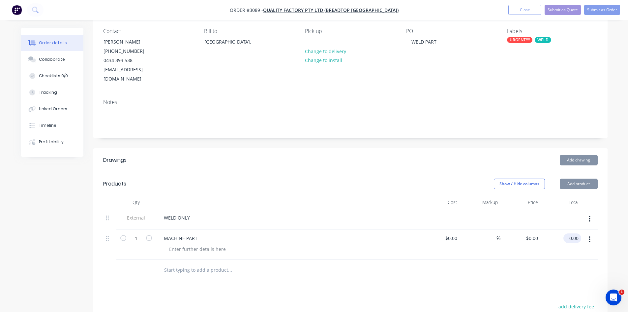
click at [574, 233] on input "0.00" at bounding box center [573, 238] width 15 height 10
type input "150.00"
type input "$150.00"
click at [52, 61] on div "Collaborate" at bounding box center [52, 59] width 26 height 6
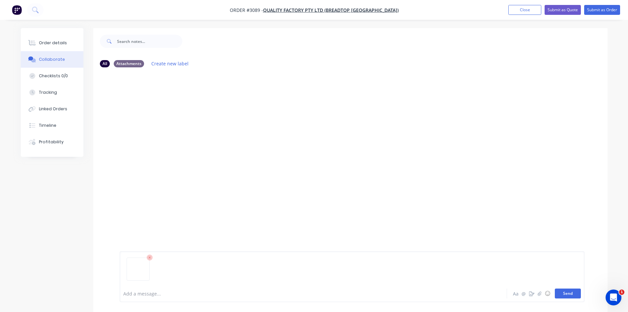
click at [564, 293] on button "Send" at bounding box center [568, 293] width 26 height 10
click at [569, 291] on button "Send" at bounding box center [568, 293] width 26 height 10
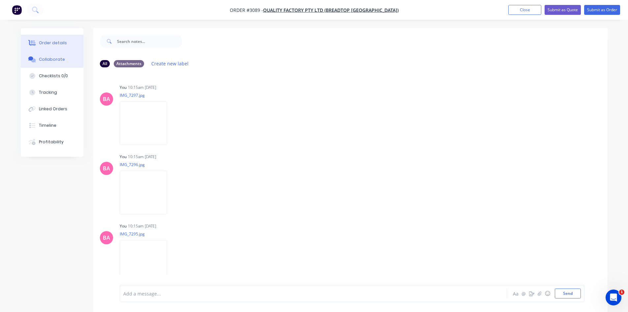
click at [50, 42] on div "Order details" at bounding box center [53, 43] width 28 height 6
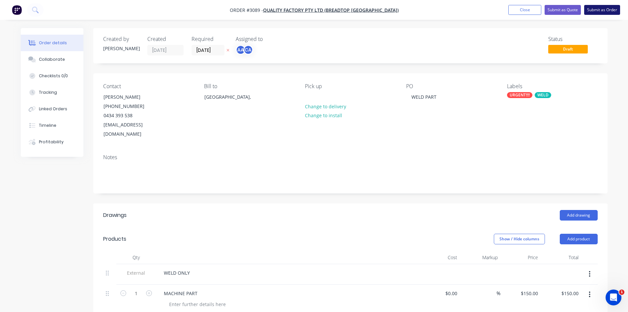
click at [604, 10] on button "Submit as Order" at bounding box center [602, 10] width 36 height 10
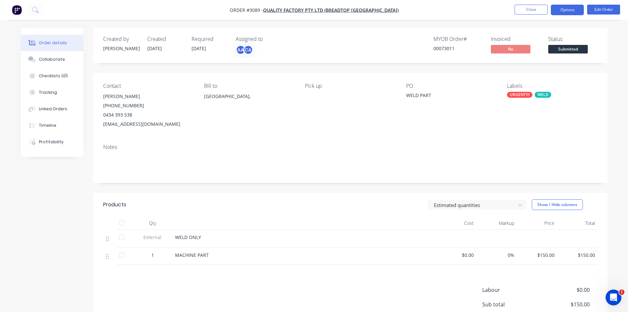
click at [566, 9] on button "Options" at bounding box center [567, 10] width 33 height 11
click at [533, 7] on button "Close" at bounding box center [531, 10] width 33 height 10
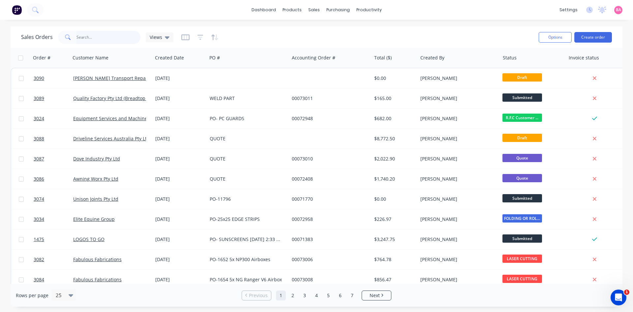
click at [92, 37] on input "text" at bounding box center [109, 37] width 64 height 13
type input "2914"
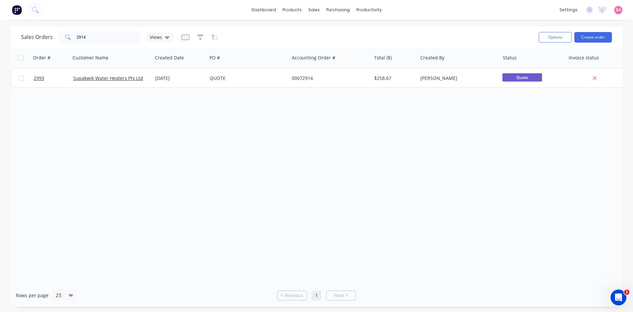
click at [201, 40] on icon "button" at bounding box center [201, 37] width 6 height 7
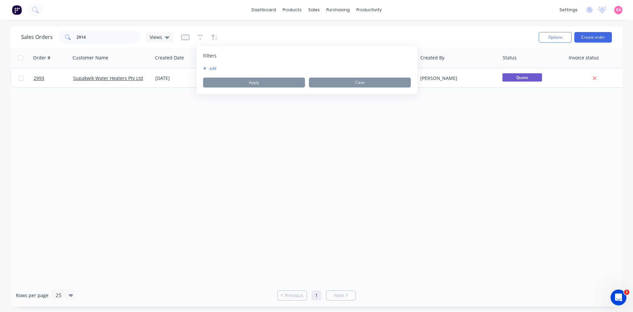
click at [212, 67] on button "add" at bounding box center [211, 68] width 16 height 5
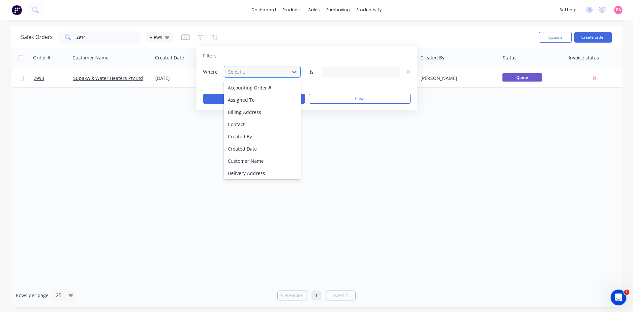
click at [255, 69] on div at bounding box center [257, 72] width 59 height 8
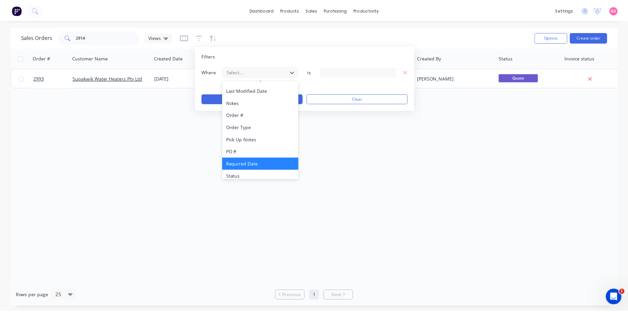
scroll to position [172, 0]
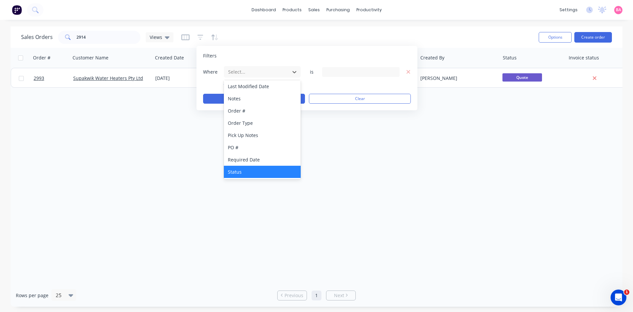
click at [242, 170] on div "Status" at bounding box center [262, 172] width 77 height 12
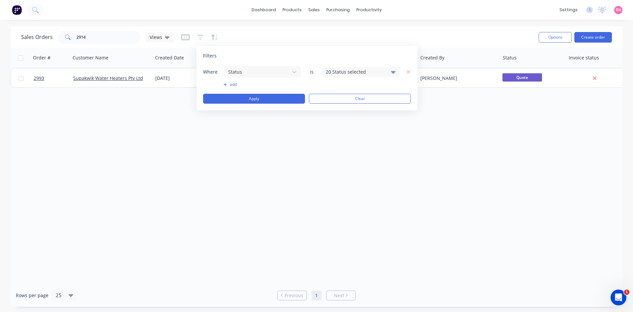
click at [392, 70] on icon at bounding box center [393, 71] width 5 height 7
click at [334, 109] on div at bounding box center [333, 108] width 13 height 13
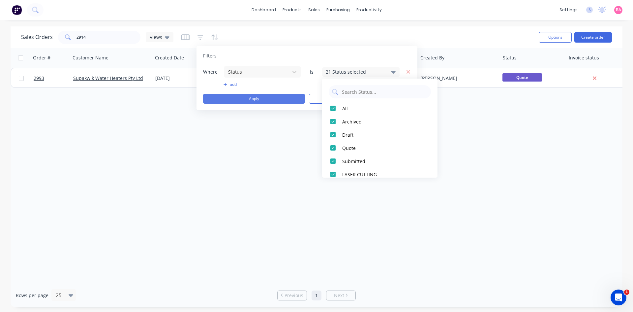
click at [259, 97] on button "Apply" at bounding box center [254, 99] width 102 height 10
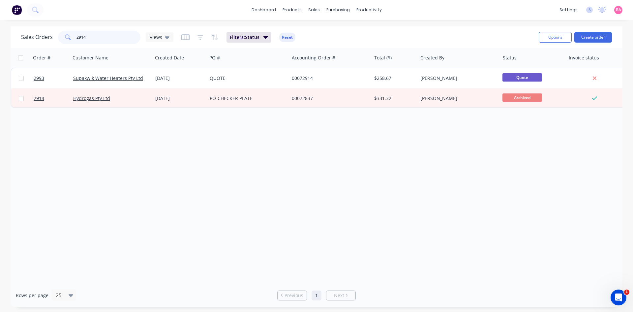
click at [87, 36] on input "2914" at bounding box center [109, 37] width 64 height 13
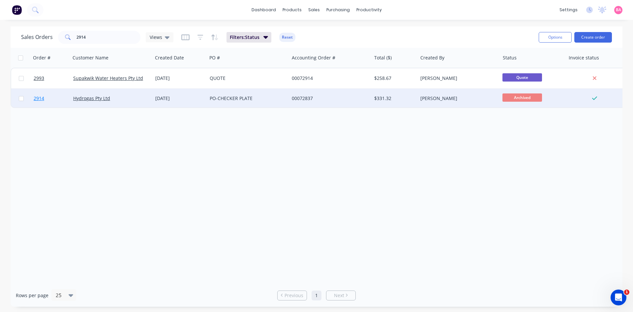
click at [36, 97] on span "2914" at bounding box center [39, 98] width 11 height 7
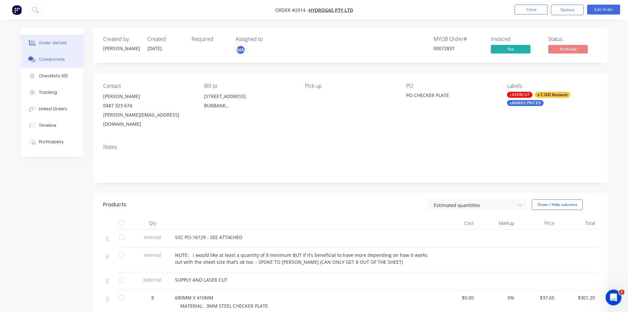
click at [57, 54] on button "Collaborate" at bounding box center [52, 59] width 63 height 16
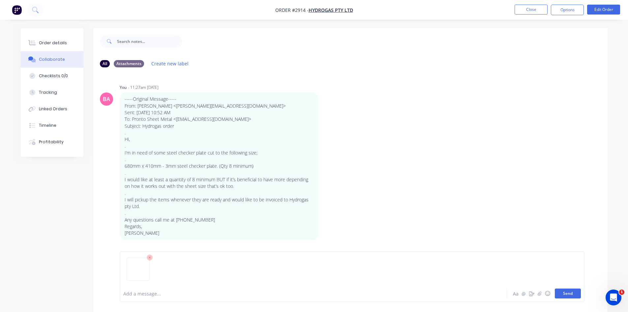
click at [569, 294] on button "Send" at bounding box center [568, 293] width 26 height 10
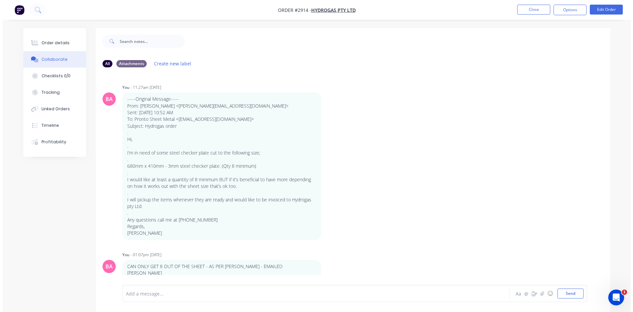
scroll to position [292, 0]
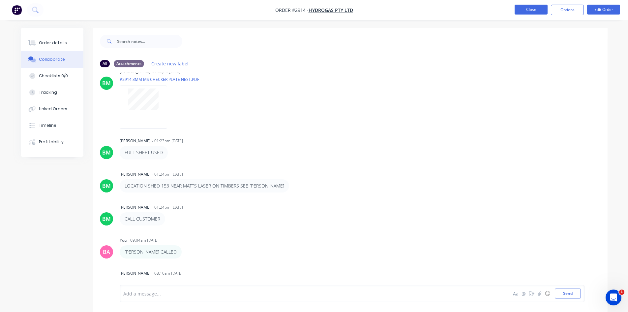
click at [532, 8] on button "Close" at bounding box center [531, 10] width 33 height 10
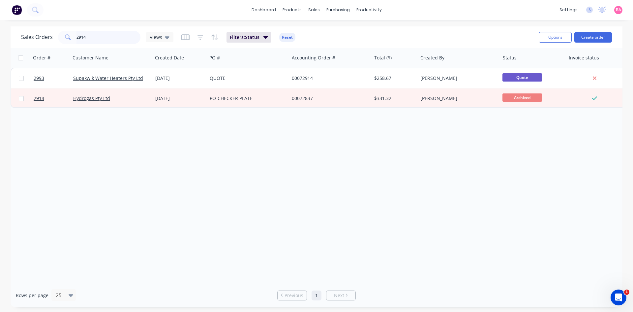
click at [109, 37] on input "2914" at bounding box center [109, 37] width 64 height 13
drag, startPoint x: 107, startPoint y: 38, endPoint x: 49, endPoint y: 29, distance: 58.4
click at [49, 29] on div "Sales Orders 2914 Views Filters: Status Reset Options Create order" at bounding box center [317, 36] width 612 height 21
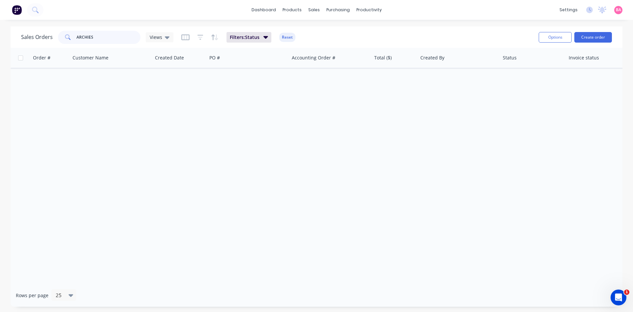
type input "ARCHIES"
click at [334, 42] on div "Customers" at bounding box center [337, 45] width 24 height 6
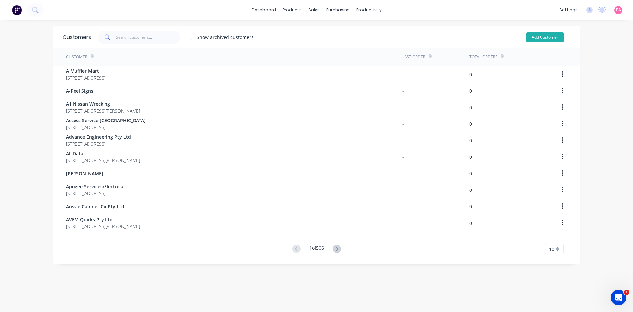
click at [548, 37] on button "Add Customer" at bounding box center [545, 37] width 38 height 10
select select "AU"
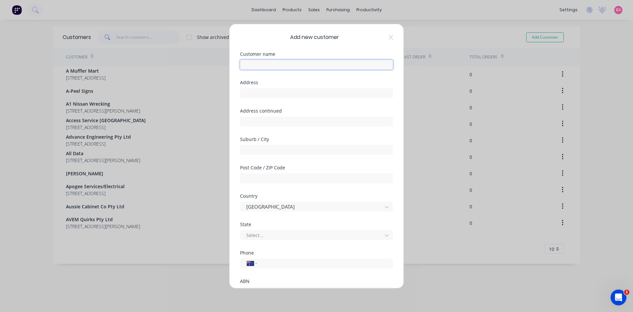
click at [263, 63] on input "text" at bounding box center [316, 65] width 153 height 10
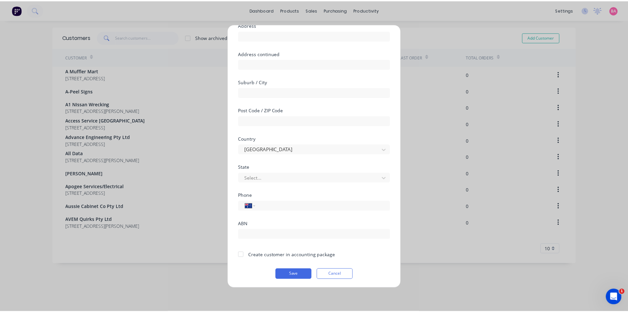
scroll to position [58, 0]
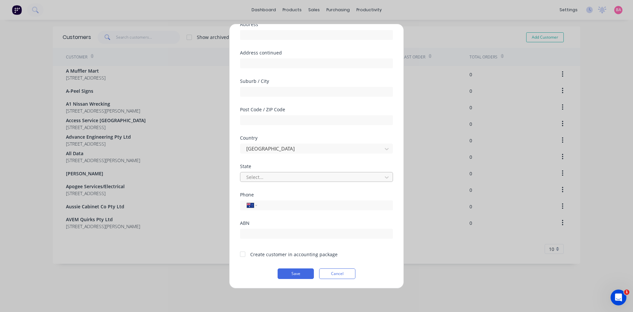
type input "Archies"
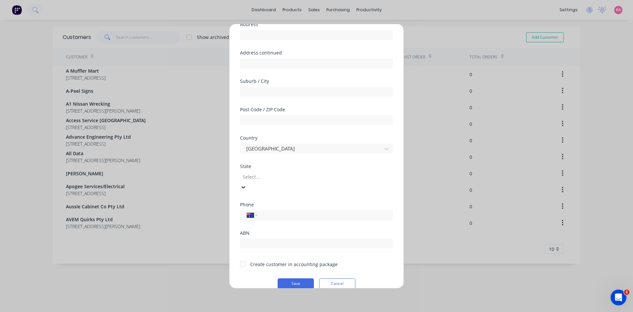
click at [266, 175] on div at bounding box center [289, 177] width 95 height 8
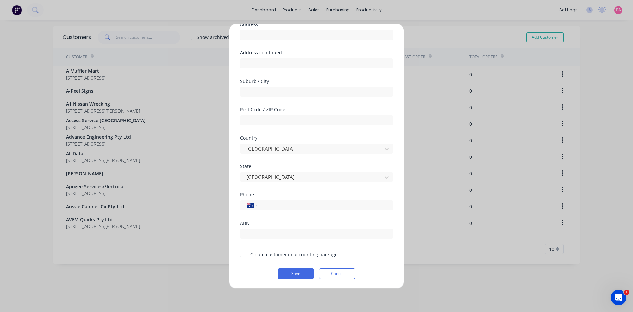
click at [241, 253] on div at bounding box center [242, 253] width 13 height 13
click at [291, 271] on button "Save" at bounding box center [296, 273] width 36 height 11
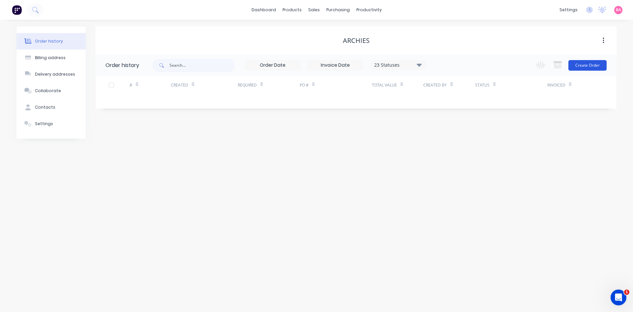
click at [595, 64] on button "Create Order" at bounding box center [588, 65] width 38 height 11
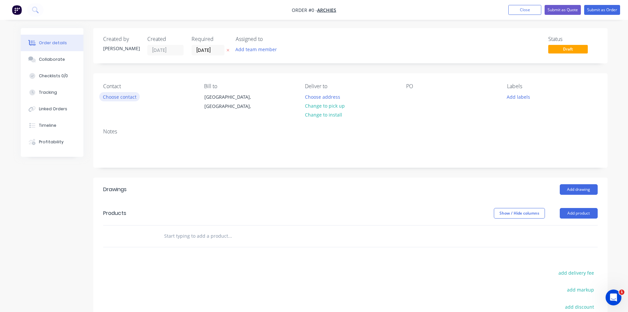
click at [120, 97] on button "Choose contact" at bounding box center [119, 96] width 41 height 9
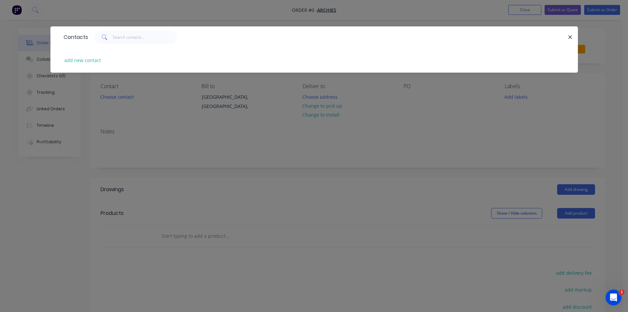
click at [238, 144] on div "Contacts add new contact" at bounding box center [314, 156] width 628 height 312
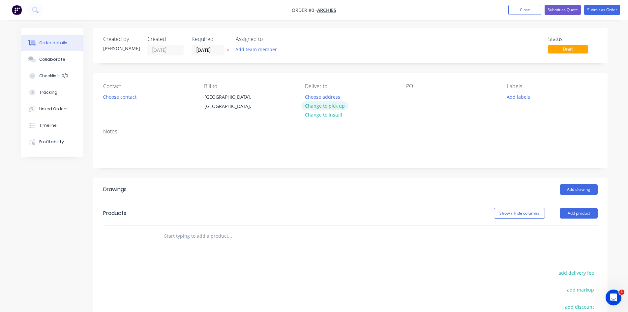
click at [327, 104] on button "Change to pick up" at bounding box center [324, 105] width 47 height 9
click at [413, 97] on div at bounding box center [411, 97] width 11 height 10
click at [413, 97] on div "PLATES" at bounding box center [419, 97] width 26 height 10
click at [521, 95] on button "Add labels" at bounding box center [519, 96] width 30 height 9
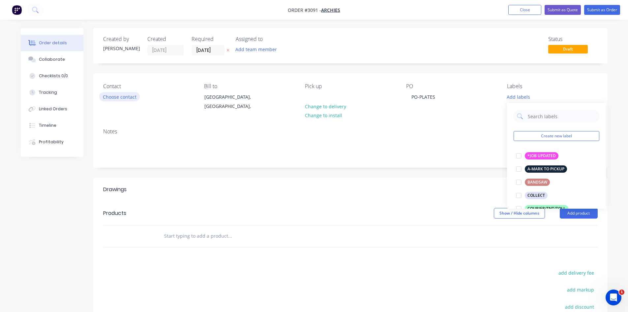
click at [119, 96] on button "Choose contact" at bounding box center [119, 96] width 41 height 9
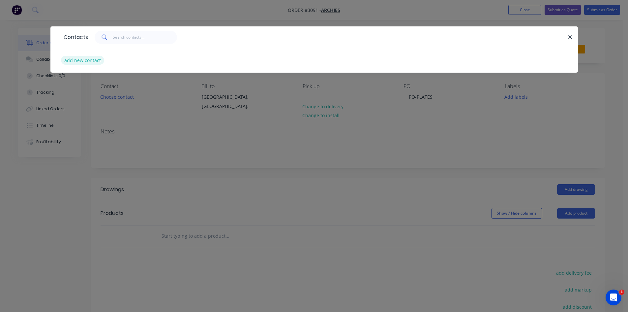
click at [87, 60] on button "add new contact" at bounding box center [83, 60] width 44 height 9
select select "AU"
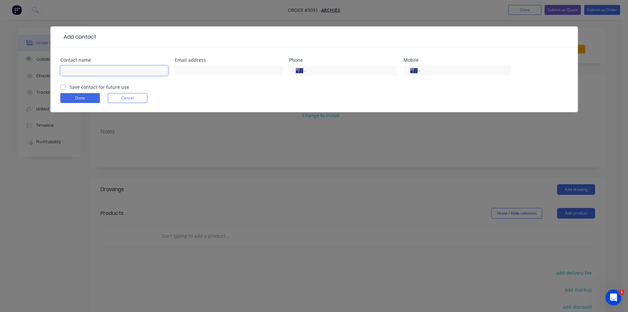
click at [86, 70] on input "text" at bounding box center [114, 71] width 108 height 10
type input "ARCHIES"
click at [432, 68] on input "tel" at bounding box center [464, 71] width 79 height 8
type input "0423 357 385"
click at [70, 85] on label "Save contact for future use" at bounding box center [100, 86] width 60 height 7
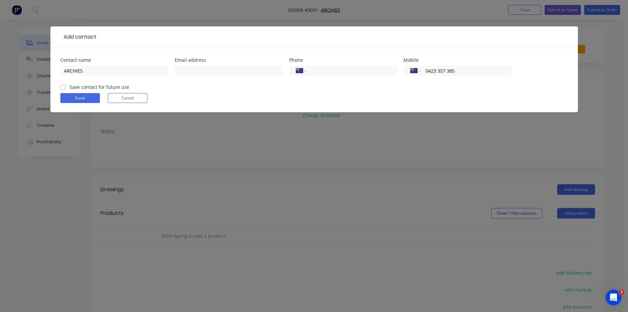
click at [63, 85] on input "Save contact for future use" at bounding box center [62, 86] width 5 height 6
checkbox input "true"
click at [82, 99] on button "Done" at bounding box center [80, 98] width 40 height 10
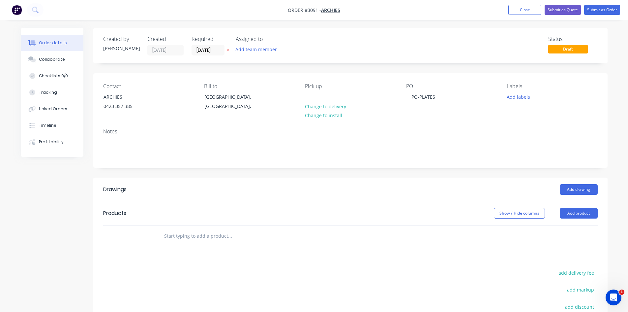
click at [588, 207] on header "Products Show / Hide columns Add product" at bounding box center [350, 213] width 515 height 24
click at [586, 210] on button "Add product" at bounding box center [579, 213] width 38 height 11
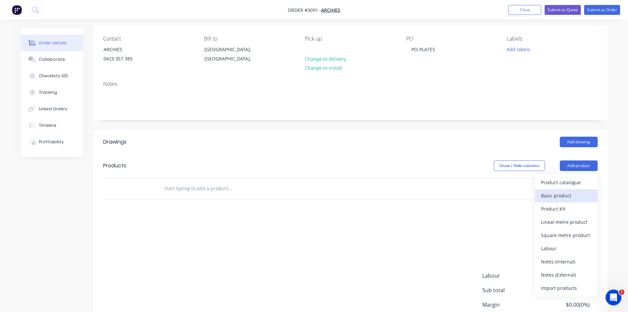
scroll to position [55, 0]
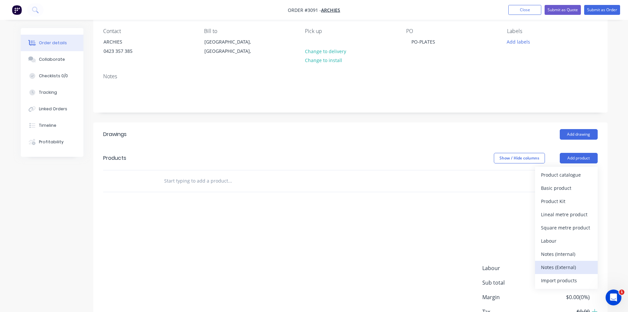
click at [558, 268] on div "Notes (External)" at bounding box center [566, 267] width 51 height 10
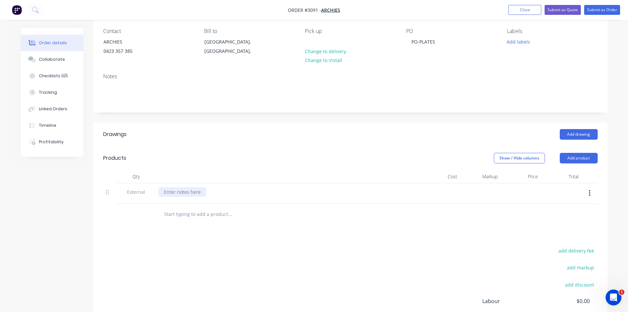
click at [192, 195] on div at bounding box center [182, 192] width 47 height 10
click at [196, 216] on input "text" at bounding box center [230, 213] width 132 height 13
type input "PLATES"
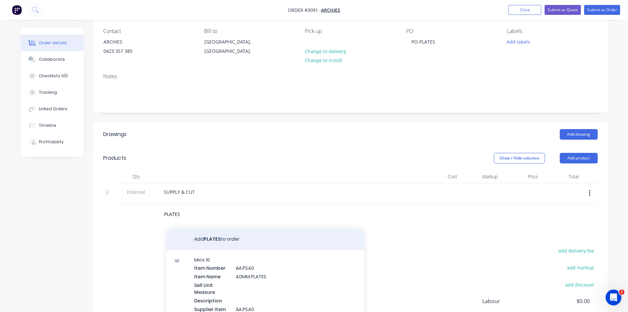
click at [210, 238] on button "Add PLATES to order" at bounding box center [266, 239] width 198 height 21
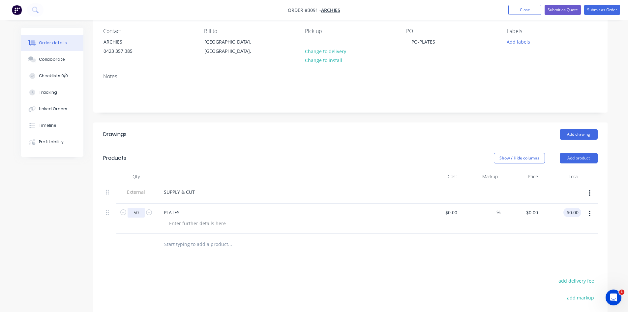
type input "50"
click at [570, 209] on input "0.00" at bounding box center [573, 212] width 15 height 10
type input "150.00"
type input "$3.00"
type input "$150.00"
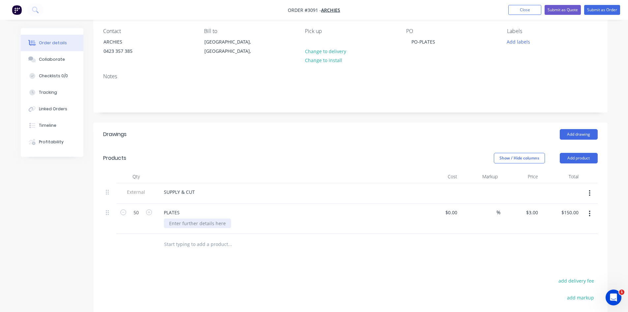
click at [191, 220] on div at bounding box center [197, 223] width 67 height 10
click at [51, 56] on button "Collaborate" at bounding box center [52, 59] width 63 height 16
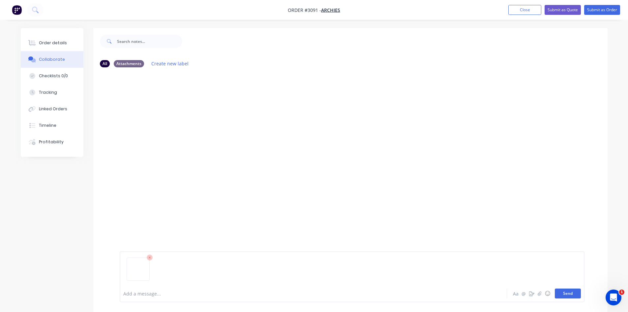
click at [567, 292] on button "Send" at bounding box center [568, 293] width 26 height 10
click at [52, 40] on div "Order details" at bounding box center [53, 43] width 28 height 6
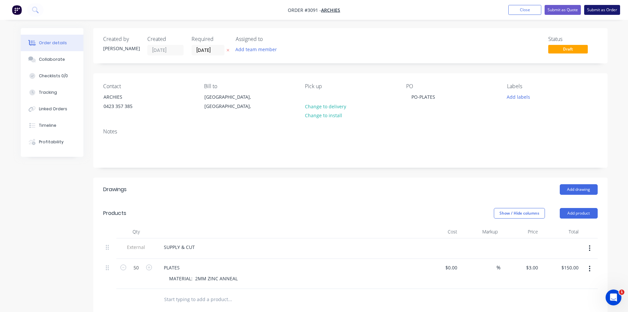
click at [606, 9] on button "Submit as Order" at bounding box center [602, 10] width 36 height 10
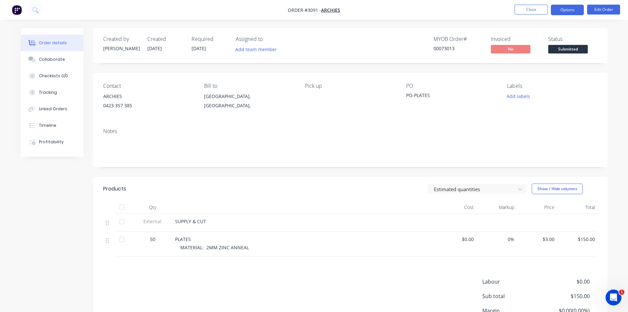
click at [567, 8] on button "Options" at bounding box center [567, 10] width 33 height 11
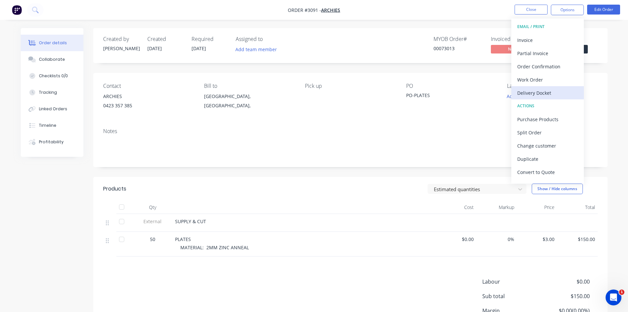
click at [535, 90] on div "Delivery Docket" at bounding box center [548, 93] width 61 height 10
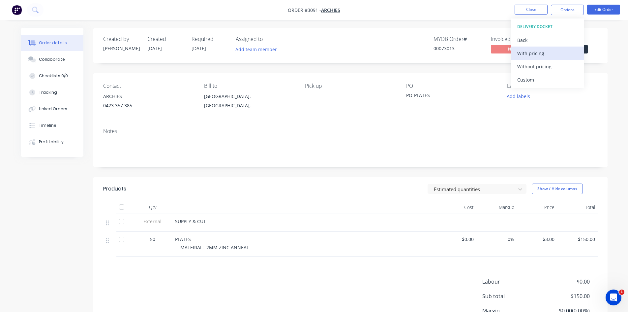
click at [534, 51] on div "With pricing" at bounding box center [548, 53] width 61 height 10
click at [378, 112] on div "Pick up" at bounding box center [350, 98] width 90 height 30
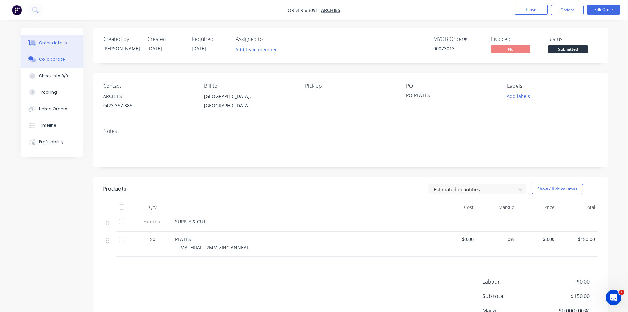
click at [53, 58] on div "Collaborate" at bounding box center [52, 59] width 26 height 6
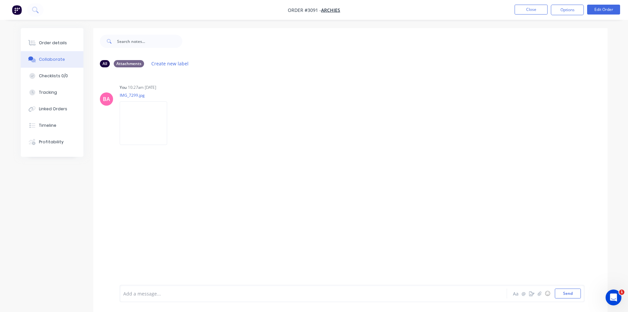
click at [153, 291] on div at bounding box center [295, 293] width 343 height 7
click at [55, 42] on div "Order details" at bounding box center [53, 43] width 28 height 6
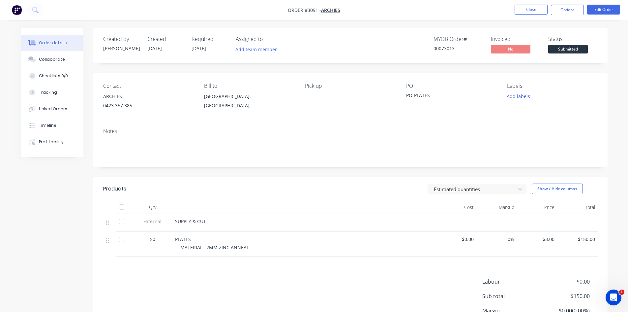
click at [516, 94] on button "Add labels" at bounding box center [519, 96] width 30 height 9
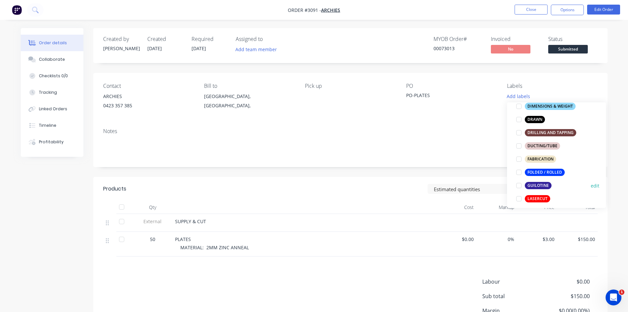
scroll to position [143, 0]
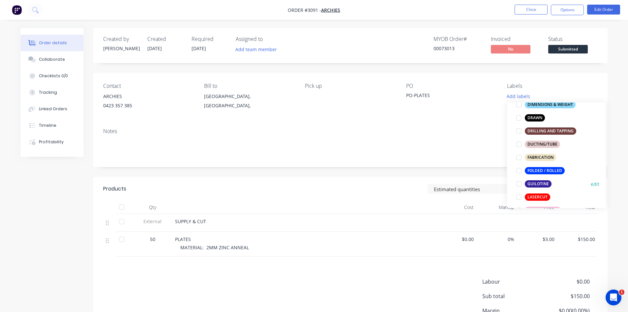
click at [537, 181] on div "GUILOTINE" at bounding box center [538, 183] width 27 height 7
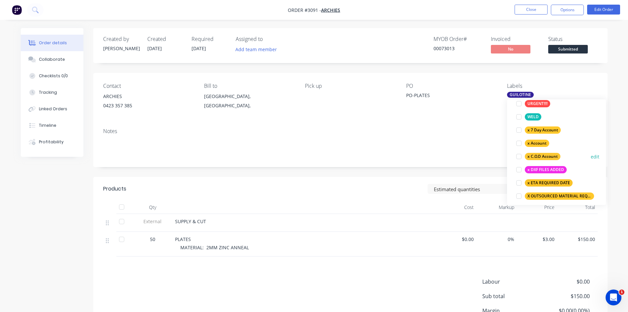
click at [544, 155] on div "x C.O.D Account" at bounding box center [543, 156] width 36 height 7
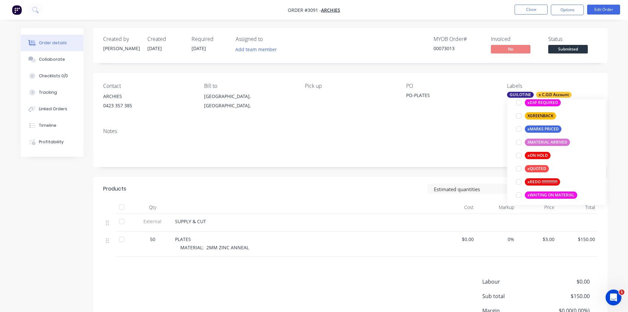
scroll to position [580, 0]
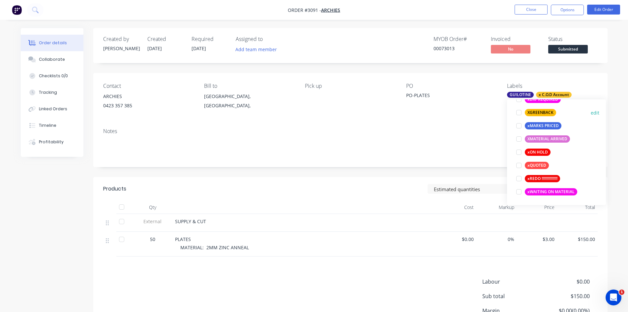
click at [519, 113] on div at bounding box center [519, 112] width 13 height 13
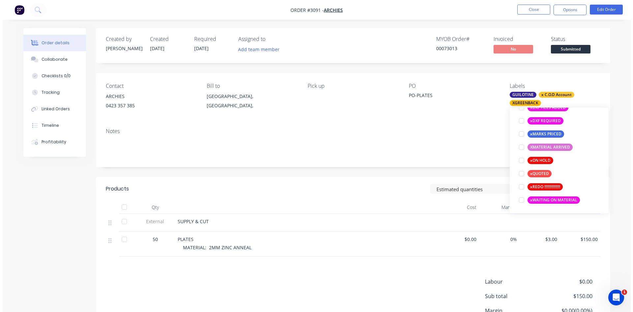
scroll to position [66, 0]
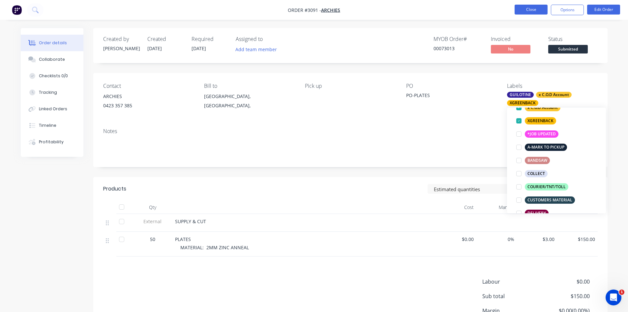
click at [536, 9] on button "Close" at bounding box center [531, 10] width 33 height 10
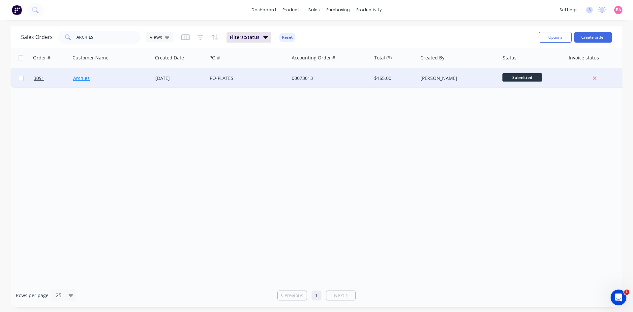
click at [81, 77] on link "Archies" at bounding box center [81, 78] width 16 height 6
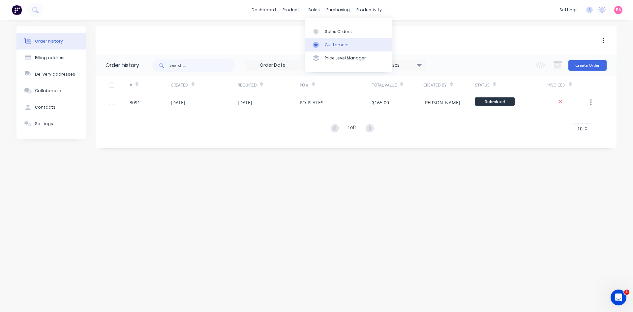
click at [333, 46] on div "Customers" at bounding box center [337, 45] width 24 height 6
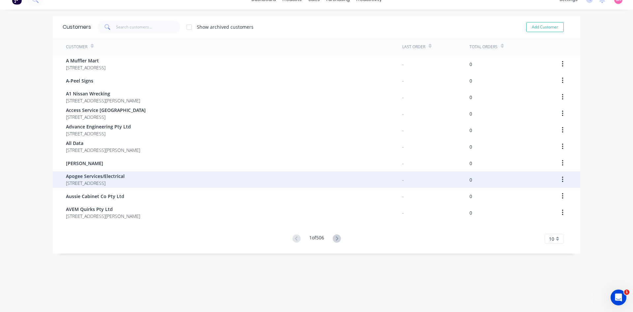
scroll to position [13, 0]
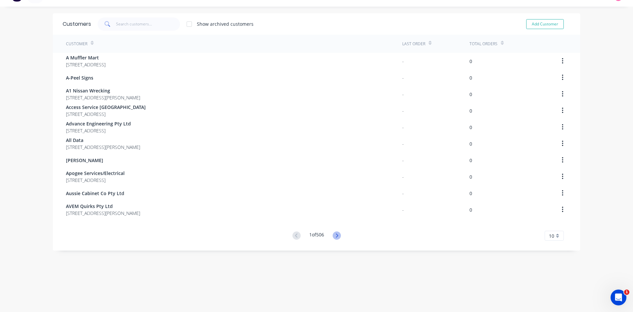
click at [335, 235] on icon at bounding box center [337, 235] width 8 height 8
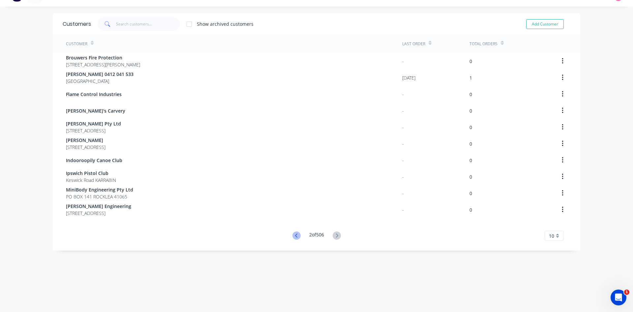
click at [293, 235] on icon at bounding box center [297, 235] width 8 height 8
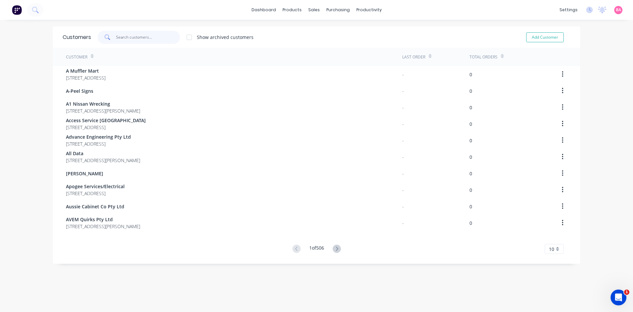
click at [134, 40] on input "text" at bounding box center [148, 37] width 64 height 13
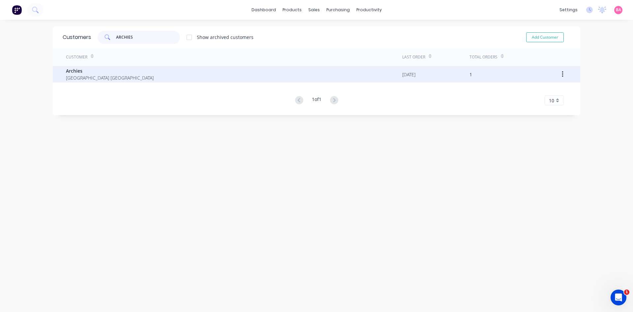
type input "ARCHIES"
click at [562, 74] on icon "button" at bounding box center [563, 74] width 2 height 7
click at [99, 78] on span "Queensland Australia" at bounding box center [110, 77] width 88 height 7
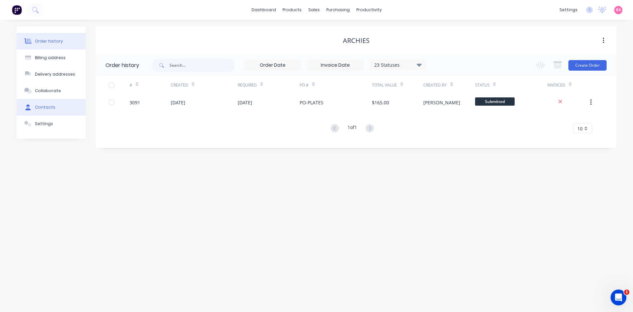
click at [43, 107] on div "Contacts" at bounding box center [45, 107] width 20 height 6
select select "AU"
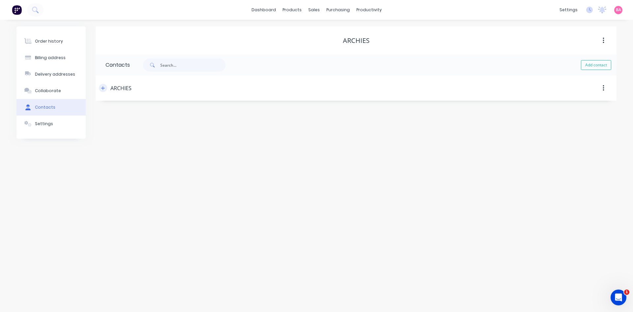
click at [103, 88] on icon "button" at bounding box center [103, 88] width 4 height 5
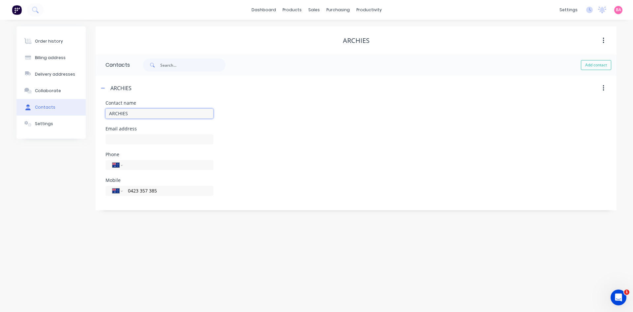
click at [131, 113] on input "ARCHIES" at bounding box center [160, 114] width 108 height 10
type input "ARCHIES MOTORS"
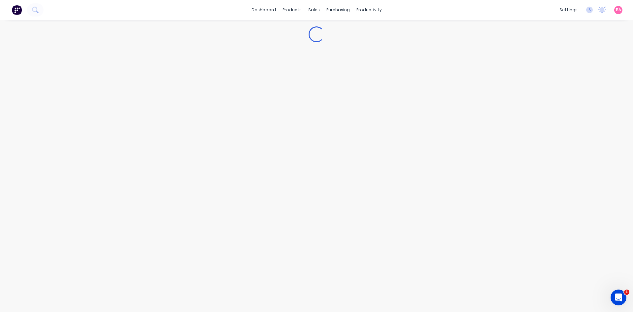
select select "AU"
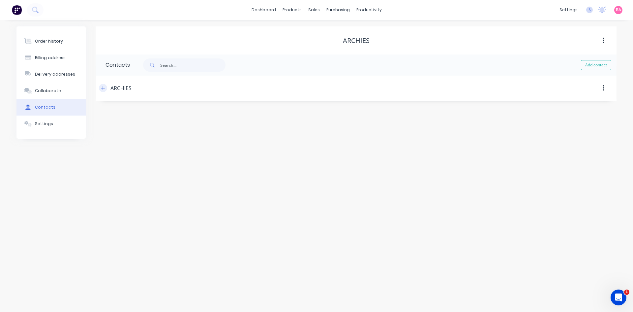
click at [103, 87] on icon "button" at bounding box center [103, 88] width 4 height 4
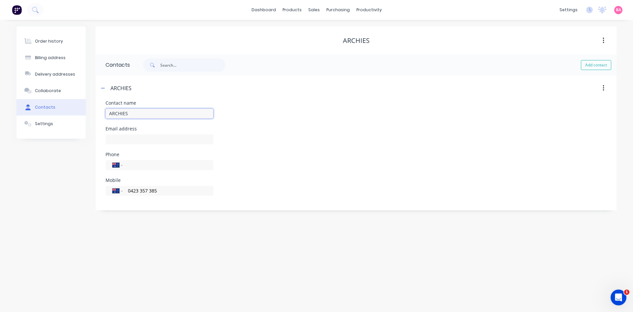
click at [136, 113] on input "ARCHIES" at bounding box center [160, 114] width 108 height 10
type input "ARCHIES MOTORS"
click at [603, 87] on icon "button" at bounding box center [604, 87] width 2 height 7
click at [189, 118] on input "ARCHIES MOTORS" at bounding box center [160, 114] width 108 height 10
click at [332, 29] on div "Sales Orders" at bounding box center [338, 32] width 27 height 6
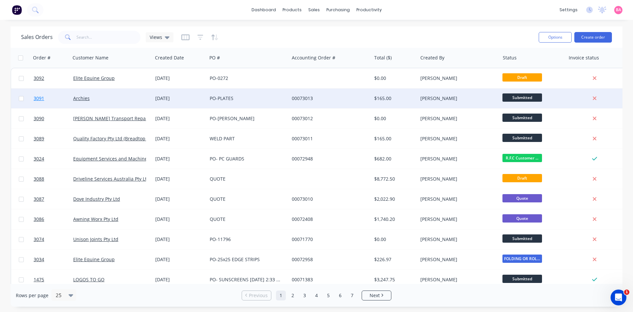
click at [41, 99] on span "3091" at bounding box center [39, 98] width 11 height 7
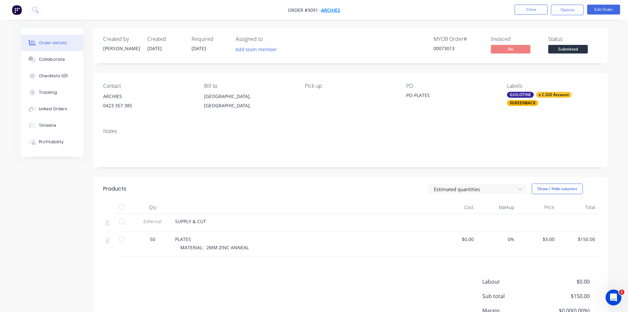
click at [330, 9] on span "Archies" at bounding box center [330, 10] width 19 height 6
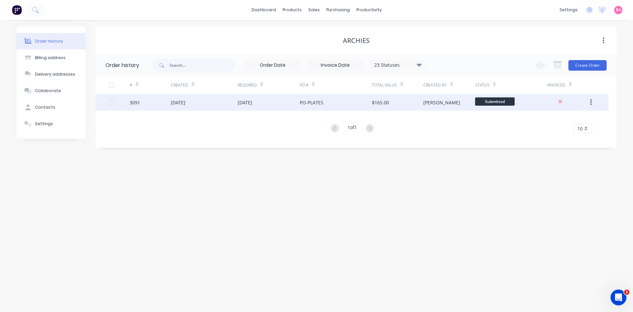
click at [184, 102] on div "[DATE]" at bounding box center [178, 102] width 15 height 7
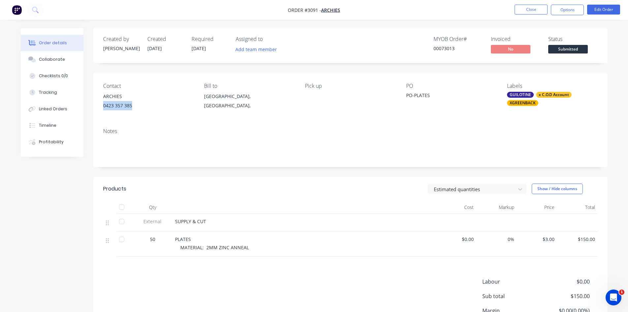
drag, startPoint x: 134, startPoint y: 103, endPoint x: 100, endPoint y: 106, distance: 34.8
click at [100, 106] on div "Contact ARCHIES 0423 357 385 Bill to Queensland, Australia, Pick up PO PO-PLATE…" at bounding box center [350, 98] width 515 height 50
copy div "0423 357 385"
click at [51, 59] on div "Collaborate" at bounding box center [52, 59] width 26 height 6
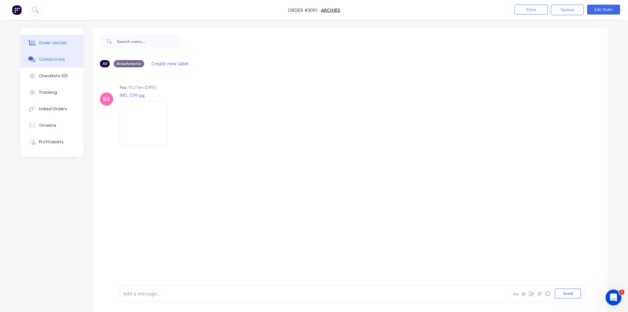
click at [45, 42] on div "Order details" at bounding box center [53, 43] width 28 height 6
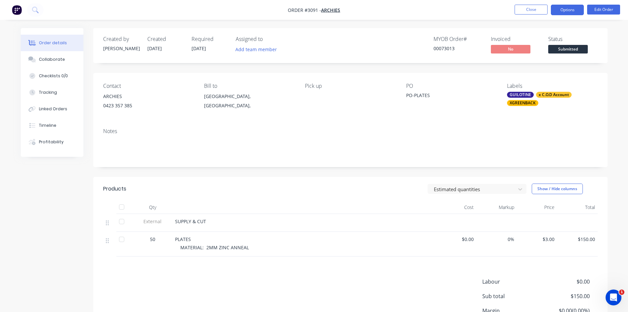
click at [573, 9] on button "Options" at bounding box center [567, 10] width 33 height 11
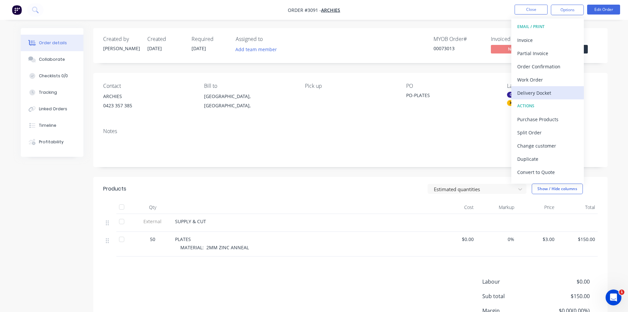
click at [537, 94] on div "Delivery Docket" at bounding box center [548, 93] width 61 height 10
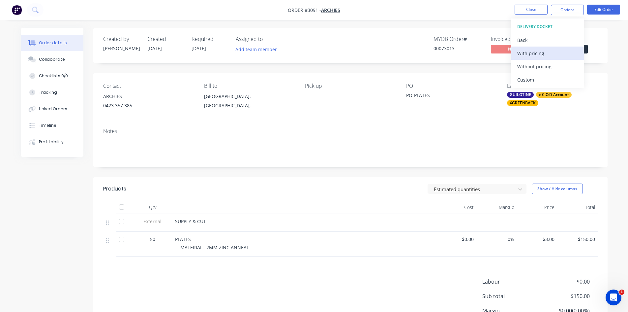
click at [538, 53] on div "With pricing" at bounding box center [548, 53] width 61 height 10
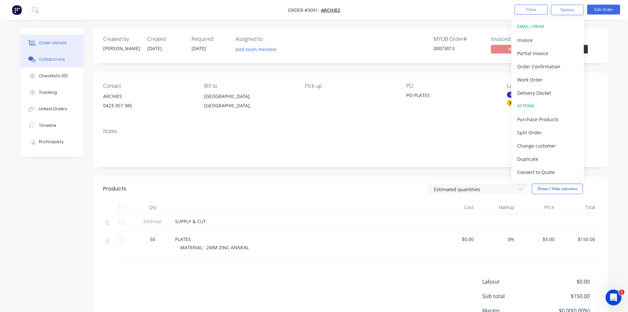
click at [47, 59] on div "Collaborate" at bounding box center [52, 59] width 26 height 6
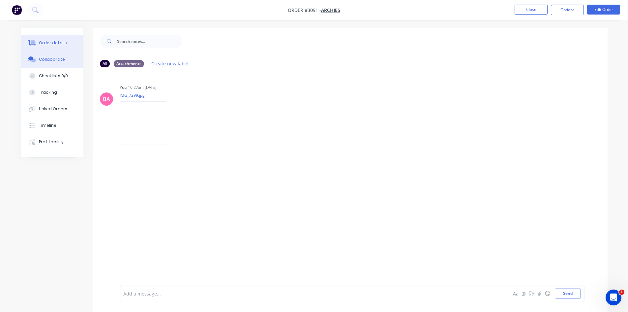
click at [48, 39] on button "Order details" at bounding box center [52, 43] width 63 height 16
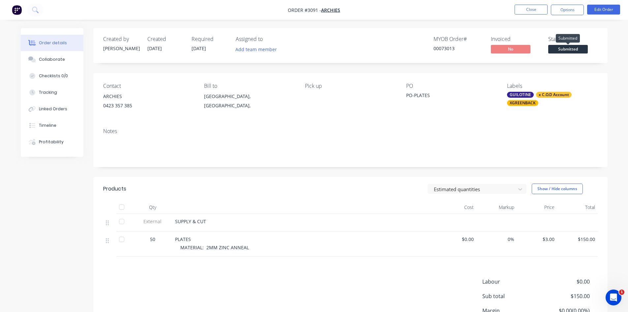
click at [565, 47] on span "Submitted" at bounding box center [569, 49] width 40 height 8
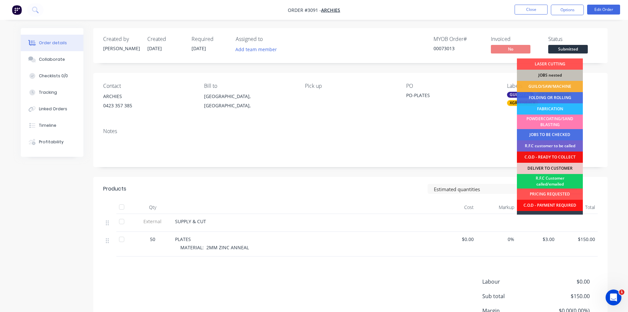
click at [566, 180] on div "R.F.C Customer called/emailed" at bounding box center [550, 181] width 66 height 15
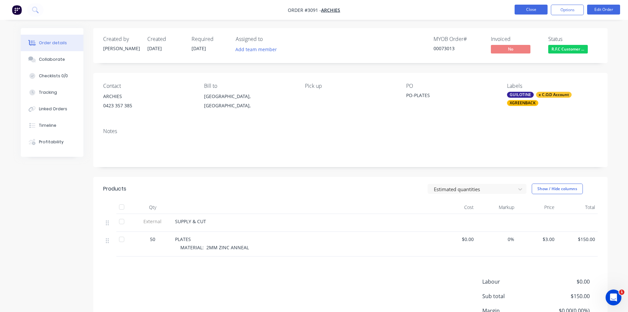
click at [537, 8] on button "Close" at bounding box center [531, 10] width 33 height 10
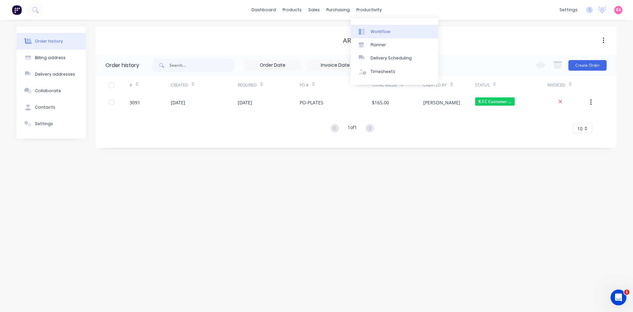
click at [378, 30] on div "Workflow" at bounding box center [381, 32] width 20 height 6
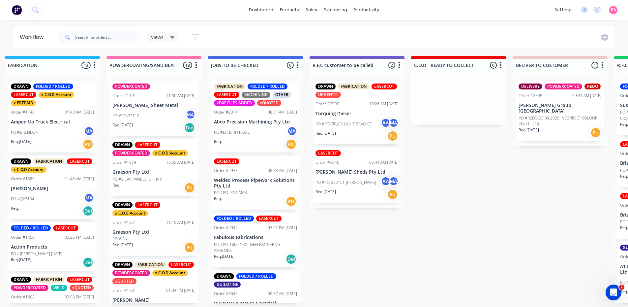
scroll to position [0, 571]
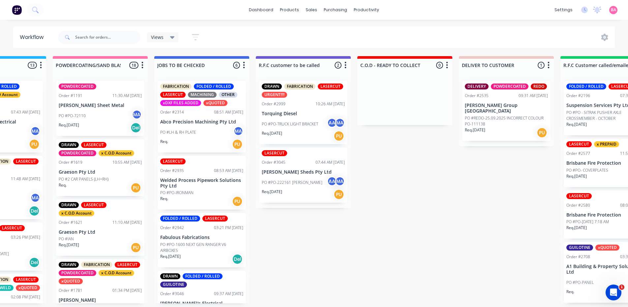
click at [290, 114] on p "Torquing Diesel" at bounding box center [303, 114] width 83 height 6
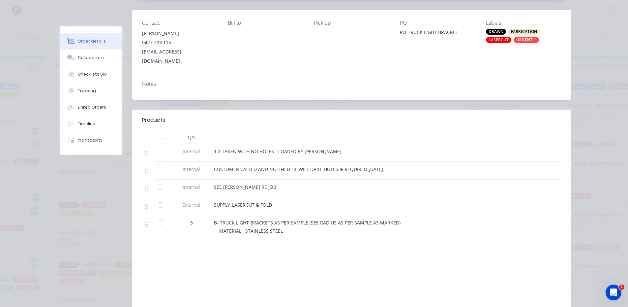
scroll to position [88, 0]
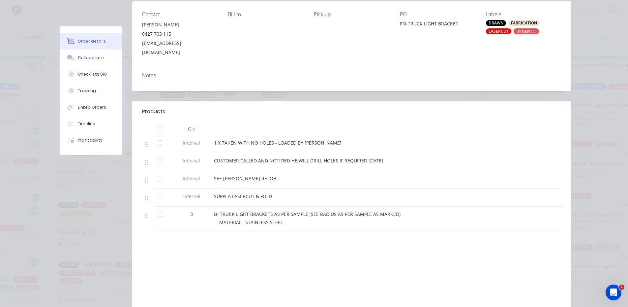
click at [83, 205] on div "Order #2999 - Torquing Diesel Close Options Edit Order Created by Brenda Create…" at bounding box center [316, 143] width 512 height 410
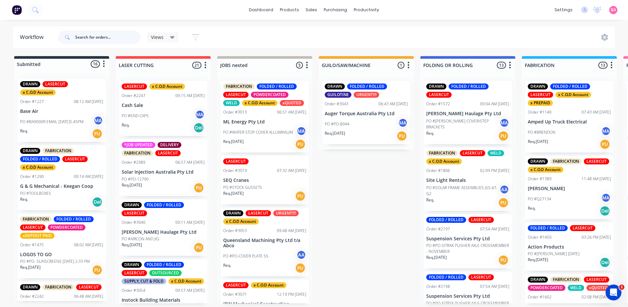
click at [108, 36] on input "text" at bounding box center [107, 37] width 65 height 13
type input "2665"
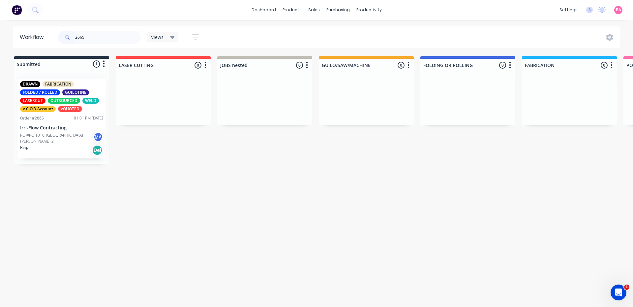
click at [63, 105] on div "DRAWN FABRICATION FOLDED / ROLLED GUILOTINE LASERCUT OUTSOURCED WELD x C.O.D Ac…" at bounding box center [61, 96] width 83 height 31
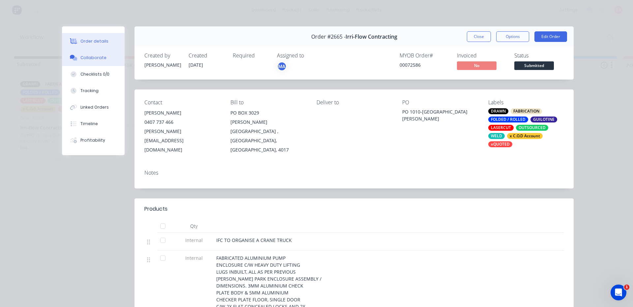
click at [91, 59] on div "Collaborate" at bounding box center [93, 58] width 26 height 6
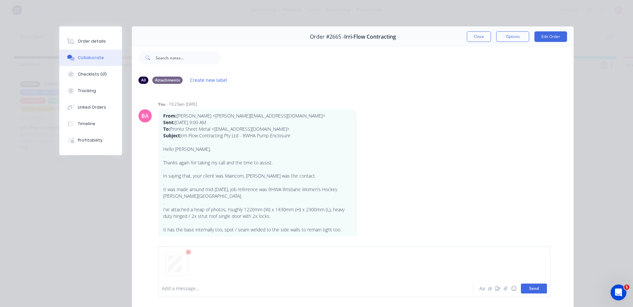
click at [530, 288] on button "Send" at bounding box center [534, 288] width 26 height 10
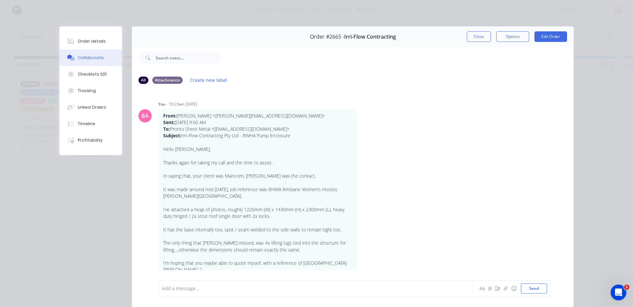
scroll to position [952, 0]
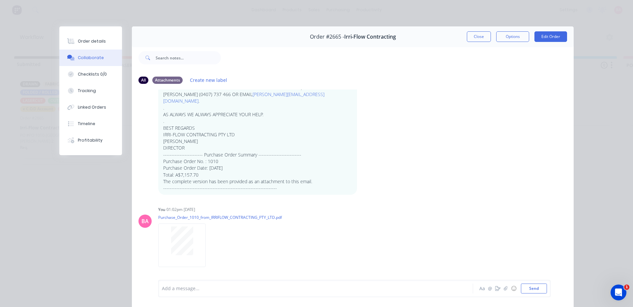
click at [184, 290] on div at bounding box center [306, 288] width 289 height 7
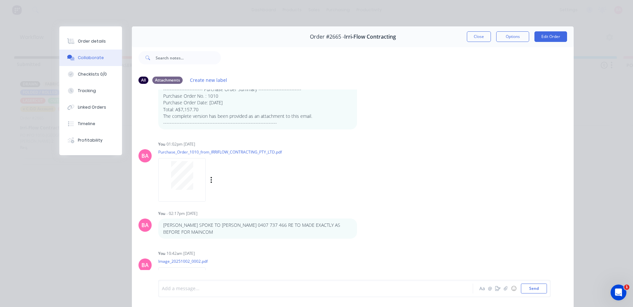
scroll to position [1027, 0]
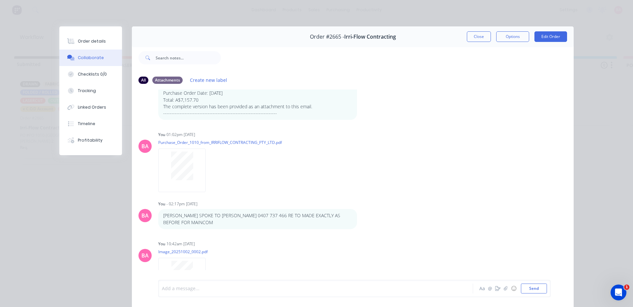
click at [181, 292] on div at bounding box center [306, 288] width 289 height 7
click at [94, 41] on div "Order details" at bounding box center [92, 41] width 28 height 6
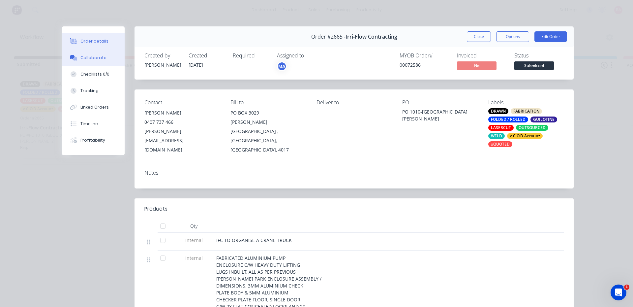
click at [95, 59] on div "Collaborate" at bounding box center [93, 58] width 26 height 6
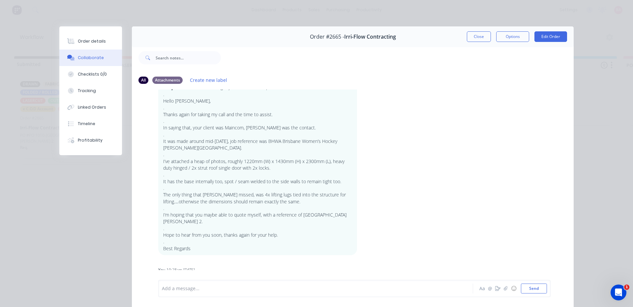
scroll to position [55, 0]
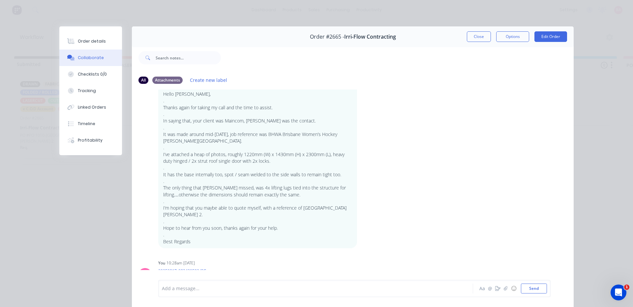
click at [203, 287] on div at bounding box center [306, 288] width 289 height 7
click at [531, 285] on button "Send" at bounding box center [534, 288] width 26 height 10
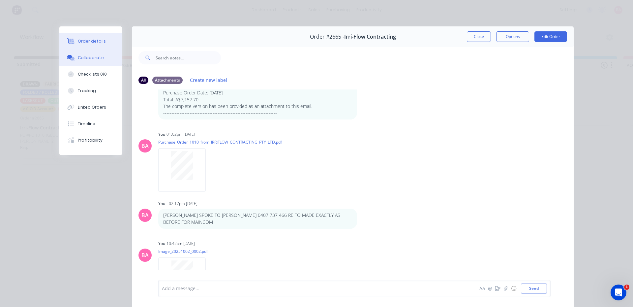
click at [91, 41] on div "Order details" at bounding box center [92, 41] width 28 height 6
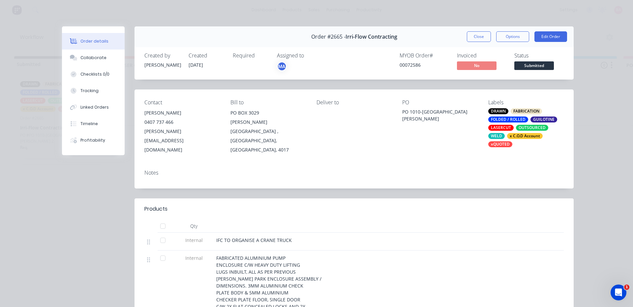
click at [190, 130] on div "[PERSON_NAME][EMAIL_ADDRESS][DOMAIN_NAME]" at bounding box center [182, 141] width 76 height 28
drag, startPoint x: 215, startPoint y: 131, endPoint x: 141, endPoint y: 131, distance: 73.2
click at [141, 131] on div "Contact [PERSON_NAME] 0407 737 466 [PERSON_NAME][EMAIL_ADDRESS][DOMAIN_NAME] Bi…" at bounding box center [354, 126] width 439 height 75
copy div "[PERSON_NAME][EMAIL_ADDRESS][DOMAIN_NAME]"
click at [94, 56] on div "Collaborate" at bounding box center [93, 58] width 26 height 6
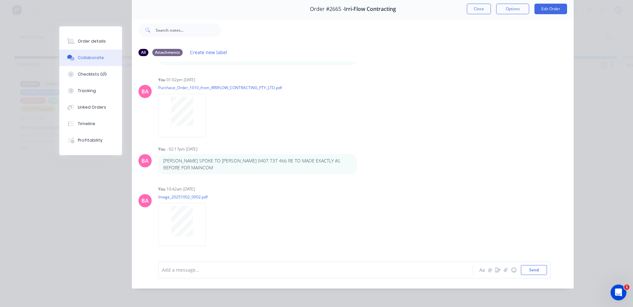
scroll to position [35, 0]
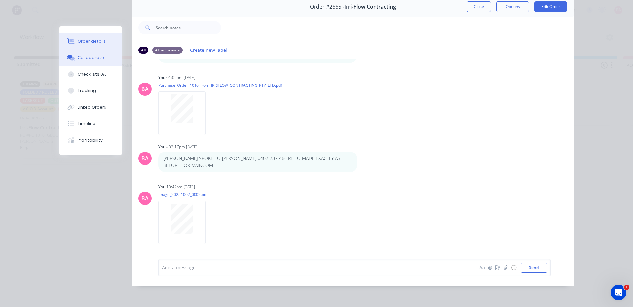
click at [86, 41] on div "Order details" at bounding box center [92, 41] width 28 height 6
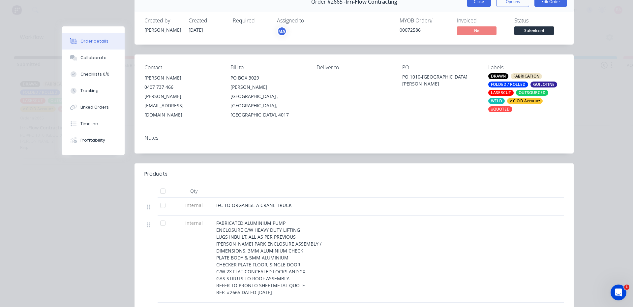
click at [484, 4] on button "Close" at bounding box center [479, 1] width 24 height 11
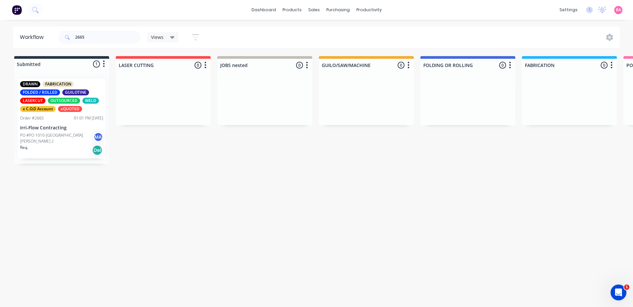
click at [56, 107] on div "DRAWN FABRICATION FOLDED / ROLLED GUILOTINE LASERCUT OUTSOURCED WELD x C.O.D Ac…" at bounding box center [61, 96] width 83 height 31
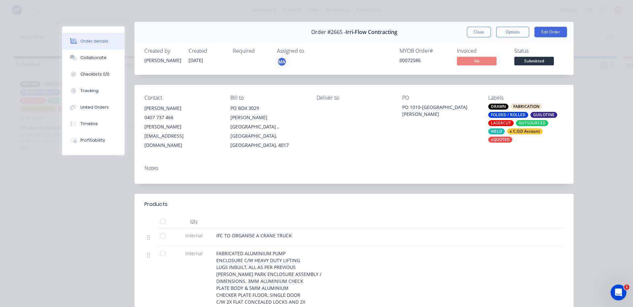
scroll to position [0, 0]
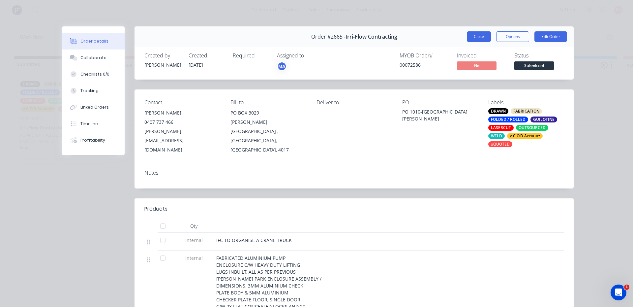
click at [475, 35] on button "Close" at bounding box center [479, 36] width 24 height 11
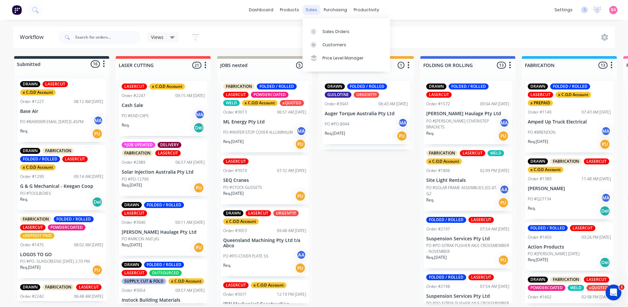
click at [311, 8] on div "sales" at bounding box center [311, 10] width 18 height 10
click at [328, 30] on div "Sales Orders" at bounding box center [336, 32] width 27 height 6
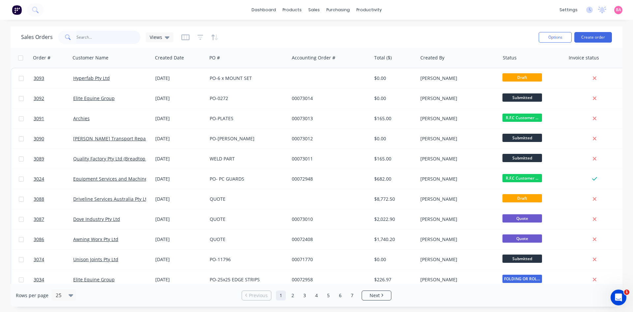
click at [92, 40] on input "text" at bounding box center [109, 37] width 64 height 13
type input "2665"
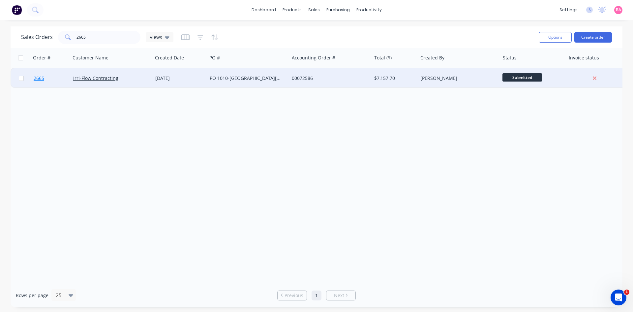
click at [38, 75] on link "2665" at bounding box center [54, 78] width 40 height 20
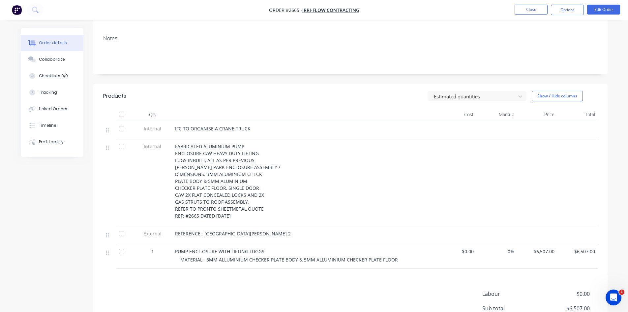
scroll to position [110, 0]
click at [203, 247] on span "PUMP ENCL.OSURE WITH LIFTING LUGGS" at bounding box center [219, 250] width 89 height 6
click at [602, 10] on button "Edit Order" at bounding box center [603, 10] width 33 height 10
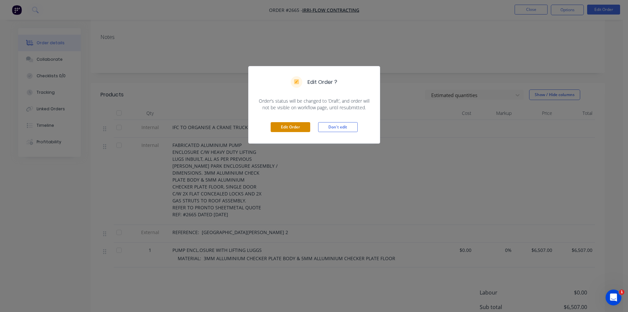
click at [290, 126] on button "Edit Order" at bounding box center [291, 127] width 40 height 10
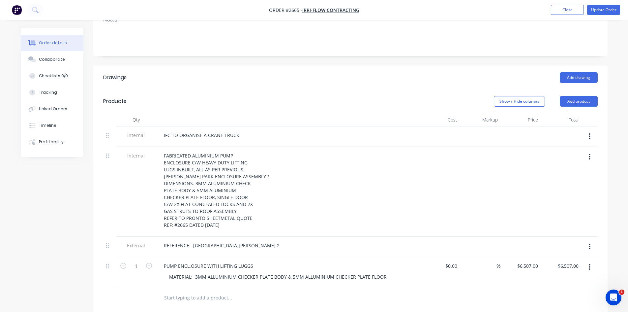
scroll to position [154, 0]
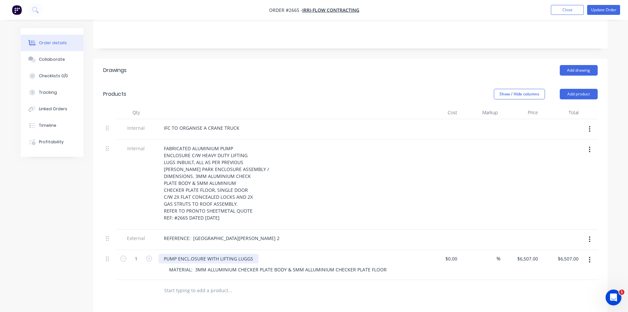
click at [191, 254] on div "PUMP ENCL.OSURE WITH LIFTING LUGGS" at bounding box center [209, 259] width 100 height 10
click at [45, 59] on div "Collaborate" at bounding box center [52, 59] width 26 height 6
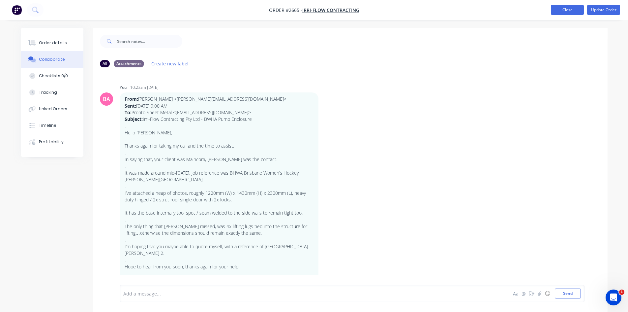
click at [569, 8] on button "Close" at bounding box center [567, 10] width 33 height 10
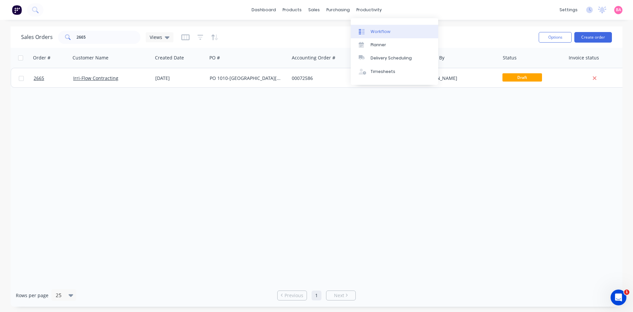
click at [374, 31] on div "Workflow" at bounding box center [381, 32] width 20 height 6
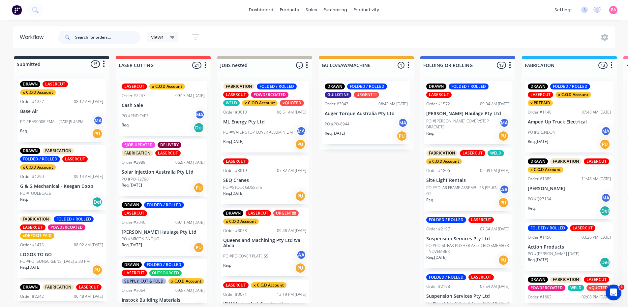
click at [101, 33] on input "text" at bounding box center [107, 37] width 65 height 13
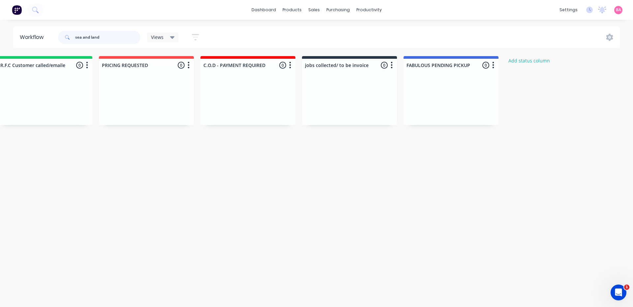
scroll to position [0, 1136]
click at [91, 37] on input "sea and land" at bounding box center [107, 37] width 65 height 13
type input "sea & land"
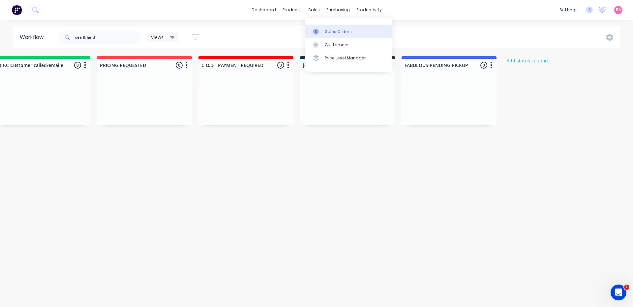
click at [341, 31] on div "Sales Orders" at bounding box center [338, 32] width 27 height 6
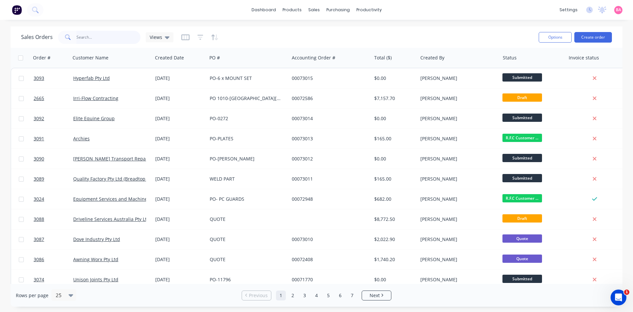
click at [90, 37] on input "text" at bounding box center [109, 37] width 64 height 13
type input "BLACK ARTS"
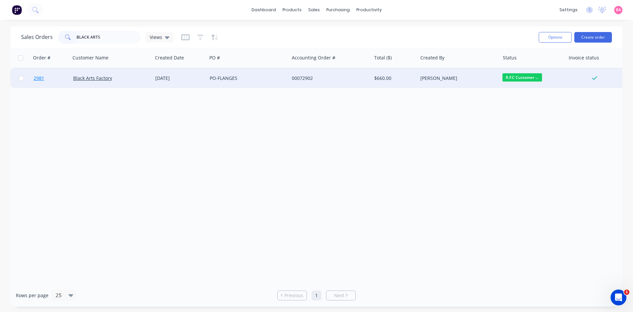
click at [41, 78] on span "2981" at bounding box center [39, 78] width 11 height 7
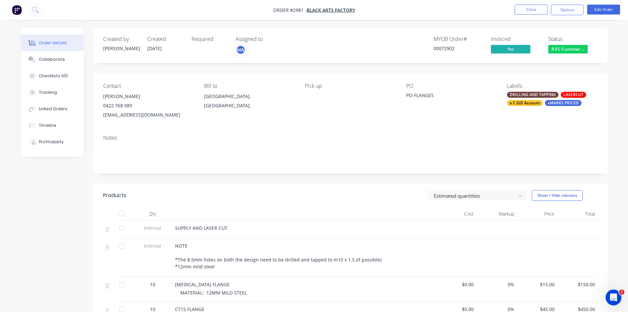
click at [567, 102] on div "xMARKS PRICED" at bounding box center [563, 103] width 37 height 6
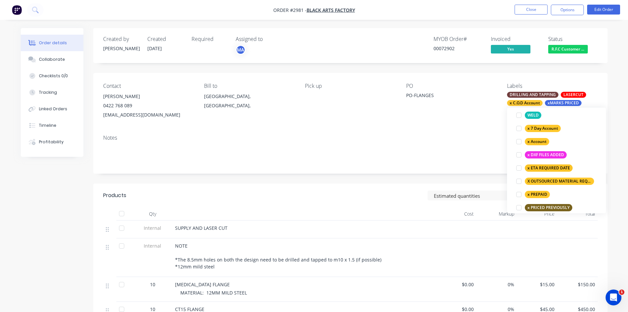
scroll to position [473, 0]
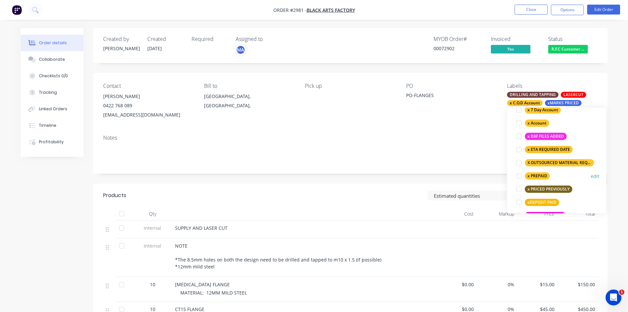
click at [518, 175] on div at bounding box center [519, 175] width 13 height 13
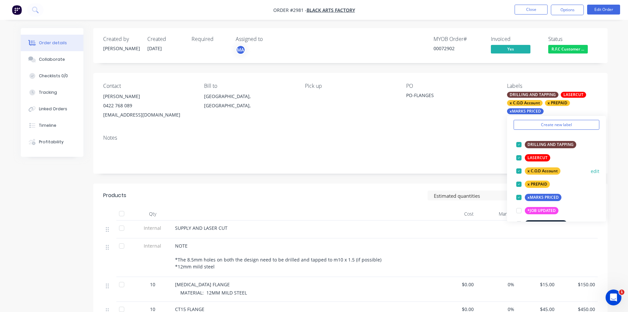
click at [519, 171] on div at bounding box center [519, 170] width 13 height 13
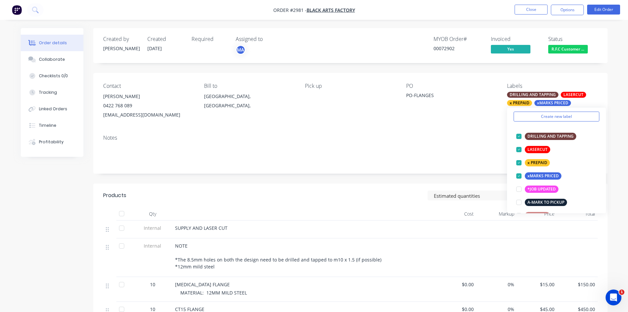
scroll to position [11, 0]
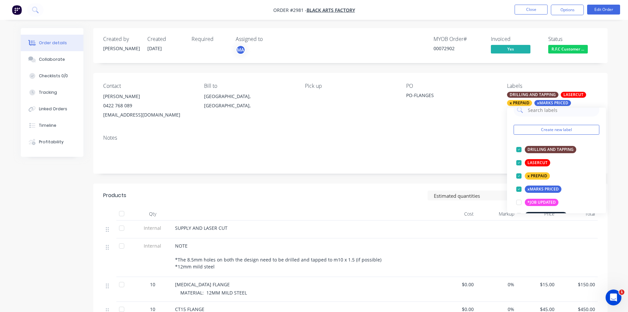
click at [445, 125] on div "Contact [PERSON_NAME] [PHONE_NUMBER] [EMAIL_ADDRESS][DOMAIN_NAME] Bill to [GEOG…" at bounding box center [350, 101] width 515 height 56
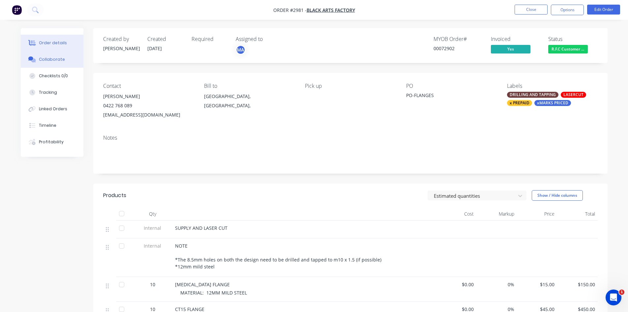
click at [50, 59] on div "Collaborate" at bounding box center [52, 59] width 26 height 6
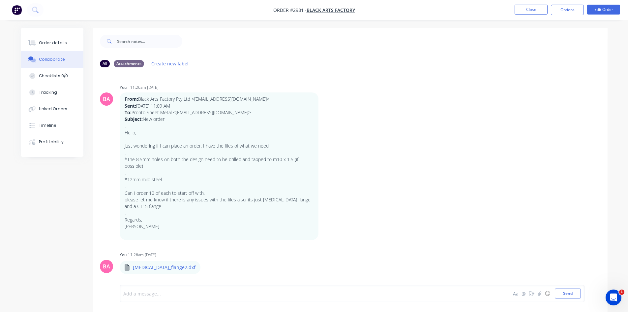
click at [158, 295] on div at bounding box center [295, 293] width 343 height 7
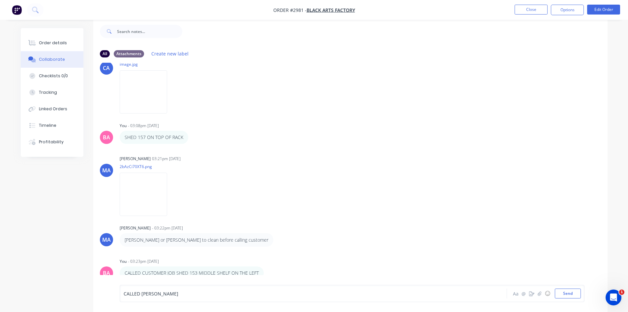
scroll to position [434, 0]
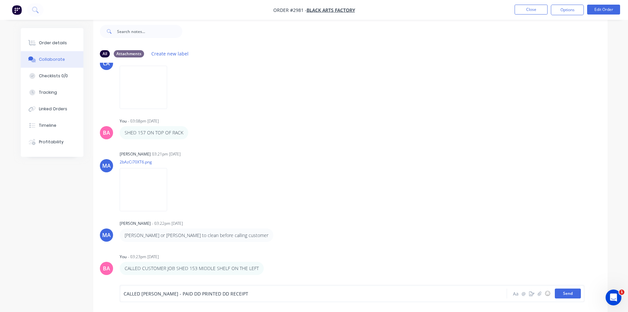
click at [568, 293] on button "Send" at bounding box center [568, 293] width 26 height 10
click at [59, 39] on button "Order details" at bounding box center [52, 43] width 63 height 16
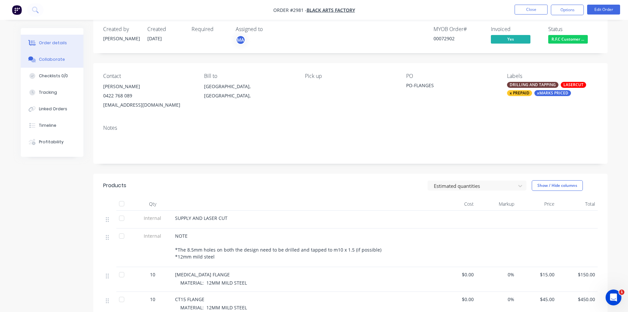
click at [52, 58] on div "Collaborate" at bounding box center [52, 59] width 26 height 6
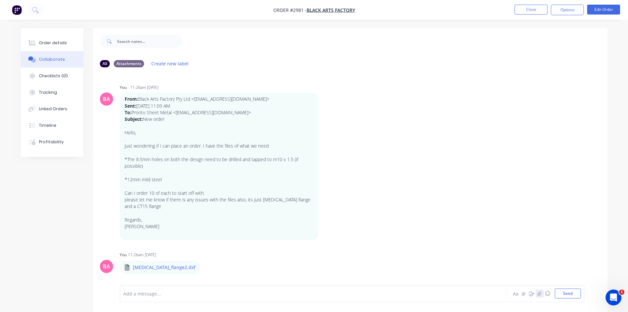
click at [541, 293] on icon "button" at bounding box center [540, 293] width 4 height 5
click at [575, 293] on button "Send" at bounding box center [568, 293] width 26 height 10
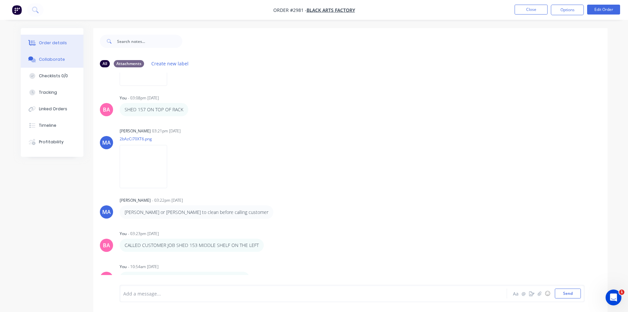
click at [50, 41] on div "Order details" at bounding box center [53, 43] width 28 height 6
